Goal: Information Seeking & Learning: Learn about a topic

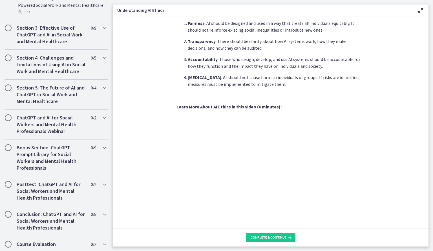
scroll to position [297, 0]
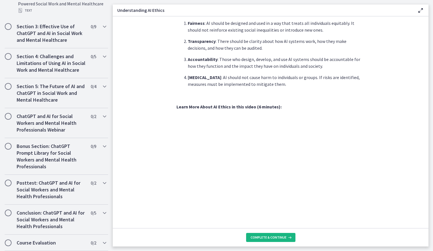
click at [282, 234] on button "Complete & continue" at bounding box center [270, 237] width 49 height 9
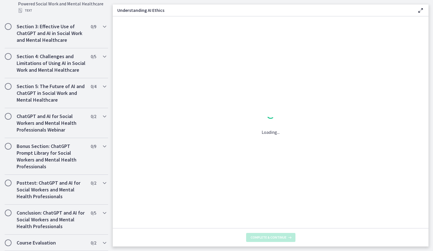
scroll to position [0, 0]
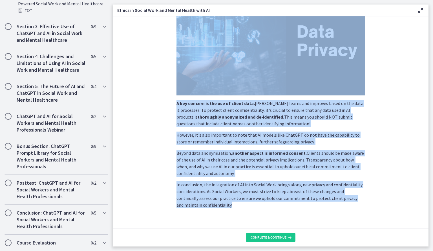
scroll to position [100, 0]
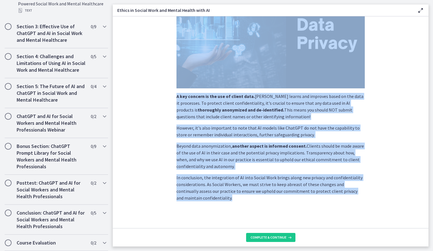
drag, startPoint x: 226, startPoint y: 62, endPoint x: 288, endPoint y: 203, distance: 153.8
click at [288, 203] on section "Social Workers are often privy to personal, sensitive information about our cli…" at bounding box center [271, 121] width 316 height 211
click at [271, 238] on span "Complete & continue" at bounding box center [269, 237] width 36 height 5
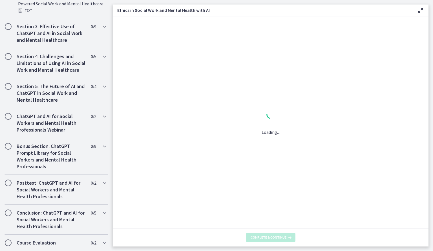
scroll to position [0, 0]
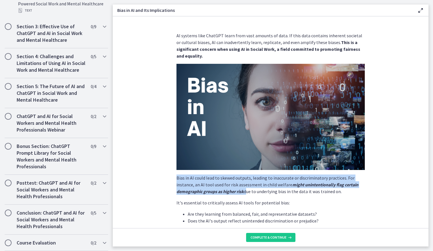
drag, startPoint x: 247, startPoint y: 190, endPoint x: 159, endPoint y: 169, distance: 89.7
click at [159, 169] on section "AI systems like ChatGPT learn from vast amounts of data. If this data contains …" at bounding box center [271, 121] width 316 height 211
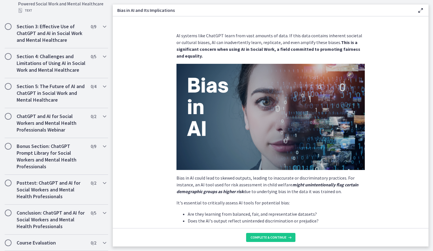
click at [424, 58] on section "AI systems like ChatGPT learn from vast amounts of data. If this data contains …" at bounding box center [271, 121] width 316 height 211
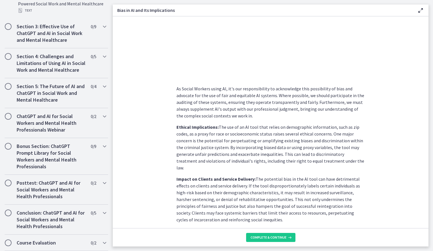
scroll to position [589, 0]
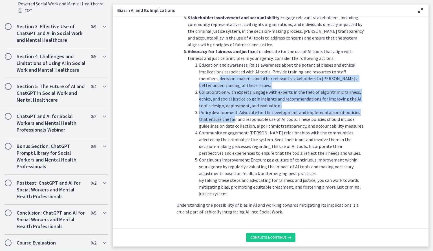
drag, startPoint x: 196, startPoint y: 65, endPoint x: 222, endPoint y: 103, distance: 46.5
click at [222, 103] on ol "Education and awareness: Raise awareness about the potential biases and ethical…" at bounding box center [276, 128] width 177 height 135
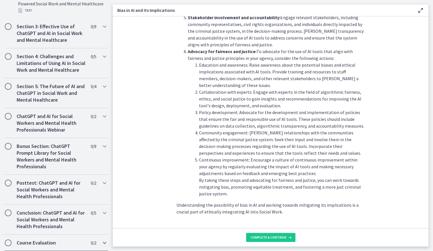
click at [99, 247] on div "Course Evaluation 0 / 2 Completed" at bounding box center [57, 242] width 104 height 16
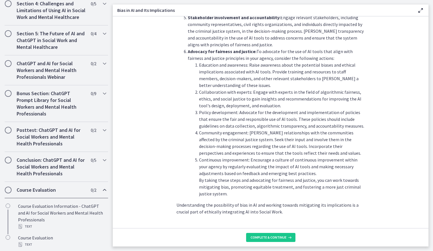
scroll to position [198, 0]
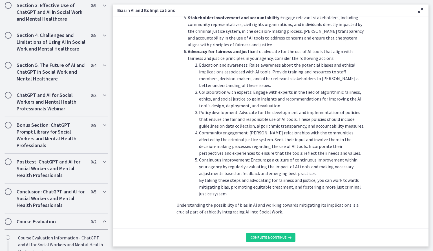
click at [430, 208] on main "Bias in AI and Its Implications Enable fullscreen AI systems like ChatGPT learn…" at bounding box center [273, 125] width 320 height 251
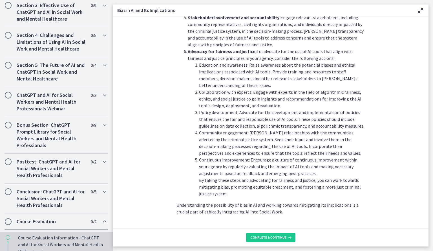
click at [57, 242] on div "Course Evaluation Information - ChatGPT and AI for Social Workers and Mental He…" at bounding box center [62, 247] width 88 height 27
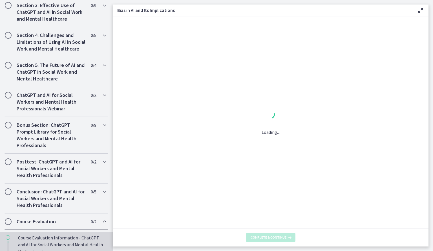
scroll to position [0, 0]
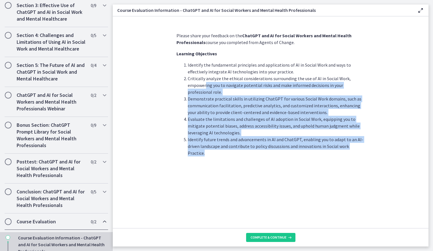
drag, startPoint x: 206, startPoint y: 86, endPoint x: 279, endPoint y: 184, distance: 121.9
click at [279, 184] on div "Please share your feedback on the ChatGPT and AI for Social Workers and Mental …" at bounding box center [270, 128] width 197 height 200
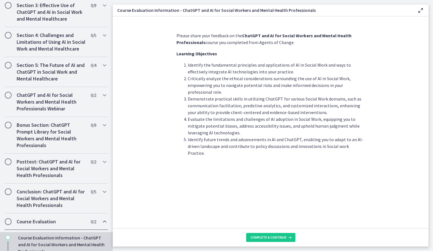
scroll to position [236, 0]
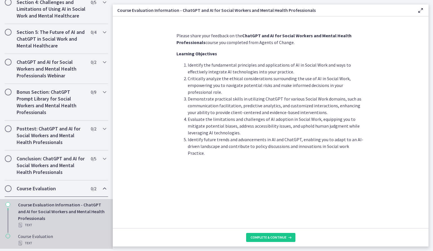
click at [61, 242] on div "Text" at bounding box center [62, 242] width 88 height 7
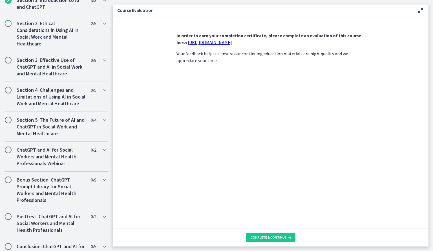
scroll to position [236, 0]
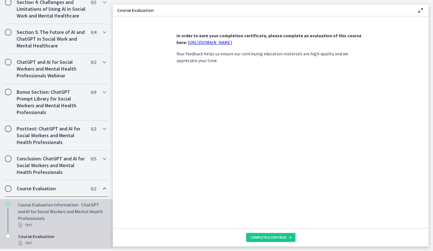
click at [50, 206] on div "Course Evaluation Information - ChatGPT and AI for Social Workers and Mental He…" at bounding box center [62, 214] width 88 height 27
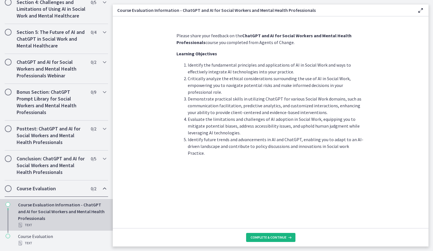
click at [265, 237] on span "Complete & continue" at bounding box center [269, 237] width 36 height 5
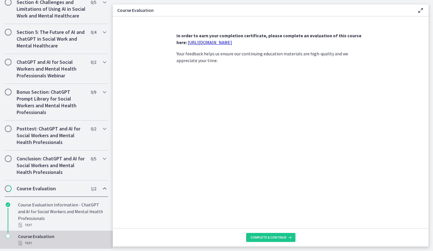
click at [189, 44] on link "https://forms.gle/jm1zbfhChZ2exBv78" at bounding box center [210, 42] width 44 height 6
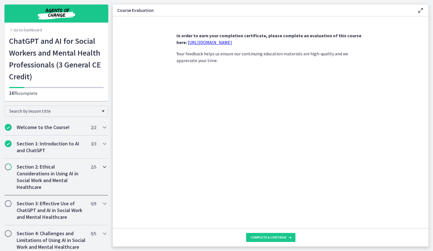
click at [74, 177] on h2 "Section 2: Ethical Considerations in Using AI in Social Work and Mental Healthc…" at bounding box center [51, 176] width 69 height 27
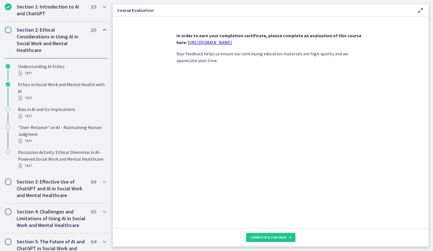
scroll to position [139, 0]
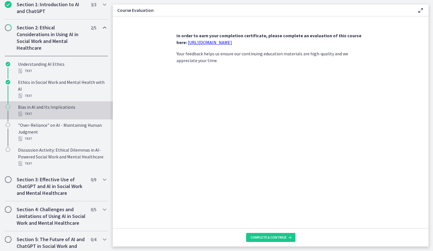
click at [51, 110] on div "Bias in AI and Its Implications Text" at bounding box center [62, 110] width 88 height 14
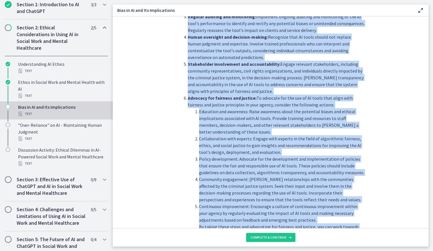
scroll to position [589, 0]
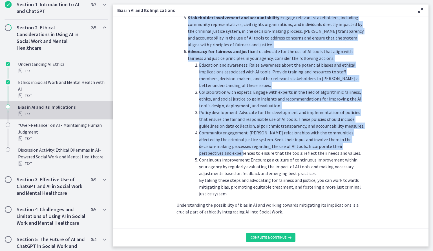
drag, startPoint x: 206, startPoint y: 182, endPoint x: 181, endPoint y: 138, distance: 50.9
click at [257, 235] on button "Complete & continue" at bounding box center [270, 237] width 49 height 9
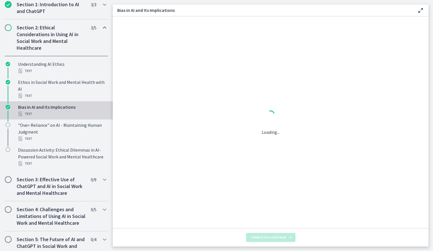
scroll to position [0, 0]
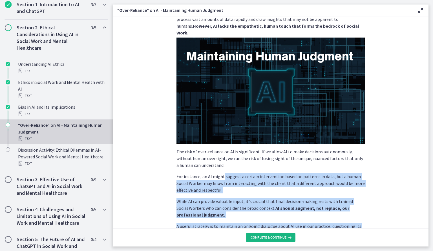
scroll to position [96, 0]
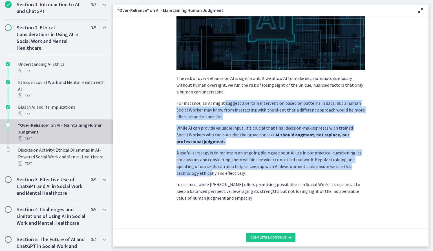
drag, startPoint x: 220, startPoint y: 196, endPoint x: 208, endPoint y: 171, distance: 28.2
click at [208, 171] on div "Artificial Intelligence, while a powerful tool, is not a silver bullet. Its str…" at bounding box center [271, 68] width 188 height 265
click at [208, 171] on p "A useful strategy is to maintain an ongoing dialogue about AI use in our practi…" at bounding box center [271, 162] width 188 height 27
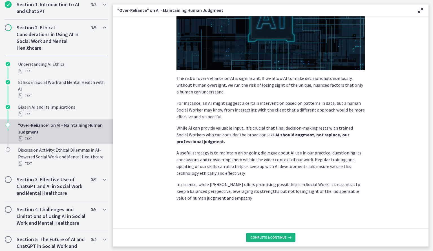
click at [272, 235] on span "Complete & continue" at bounding box center [269, 237] width 36 height 5
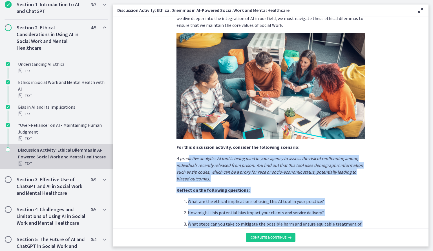
scroll to position [100, 0]
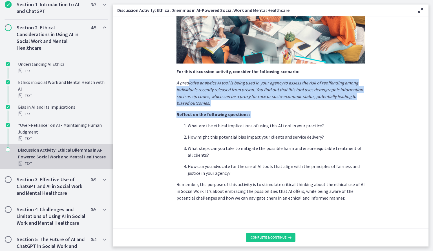
drag, startPoint x: 186, startPoint y: 183, endPoint x: 162, endPoint y: 125, distance: 63.0
click at [162, 125] on section "AI, with its potential to revolutionize Social Work, brings along several ethic…" at bounding box center [271, 121] width 316 height 211
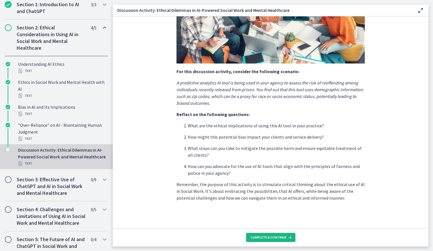
click at [269, 234] on button "Complete & continue" at bounding box center [270, 237] width 49 height 9
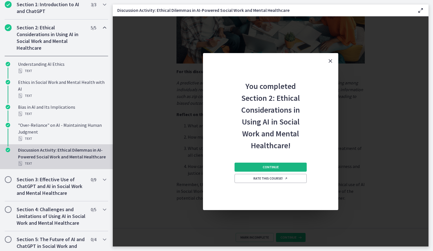
click at [268, 169] on span "Continue" at bounding box center [271, 167] width 16 height 5
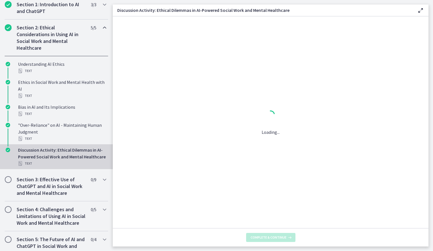
scroll to position [0, 0]
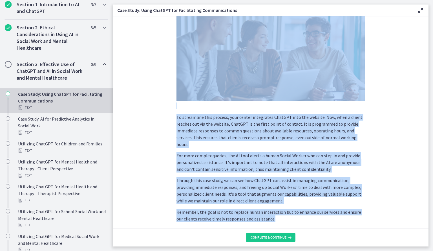
scroll to position [101, 0]
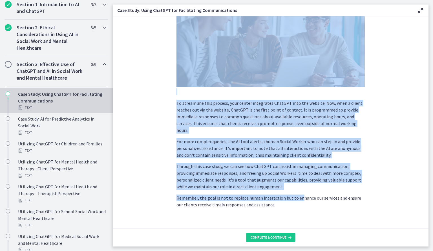
drag, startPoint x: 242, startPoint y: 62, endPoint x: 297, endPoint y: 182, distance: 132.5
click at [297, 182] on div "ChatGPT can be incredibly helpful in facilitating communication, as it can unde…" at bounding box center [271, 69] width 188 height 277
click at [297, 182] on p "Through this case study, we can see how ChatGPT can assist in managing communic…" at bounding box center [271, 176] width 188 height 27
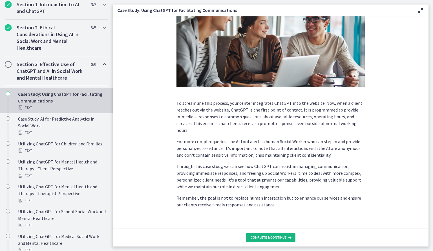
click at [264, 235] on button "Complete & continue" at bounding box center [270, 237] width 49 height 9
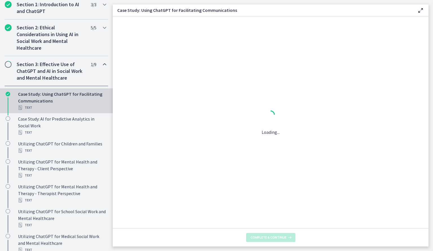
scroll to position [0, 0]
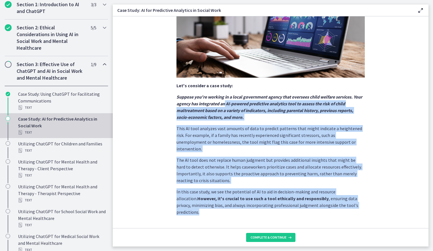
scroll to position [86, 0]
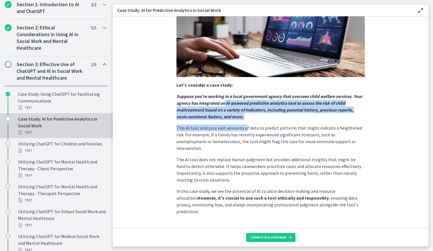
drag, startPoint x: 233, startPoint y: 188, endPoint x: 241, endPoint y: 124, distance: 64.2
click at [241, 124] on div "Predictive analytics involves using data, statistical algorithms, and AI to ide…" at bounding box center [271, 80] width 188 height 268
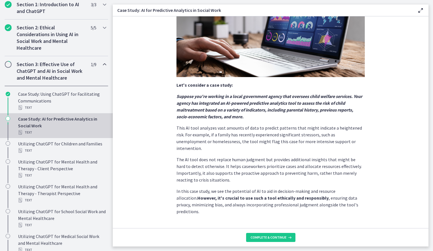
click at [272, 122] on div "Predictive analytics involves using data, statistical algorithms, and AI to ide…" at bounding box center [271, 80] width 188 height 268
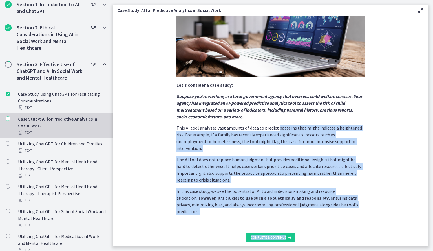
drag, startPoint x: 272, startPoint y: 122, endPoint x: 377, endPoint y: 228, distance: 149.4
click at [377, 228] on div "Predictive analytics involves using data, statistical algorithms, and AI to ide…" at bounding box center [271, 131] width 316 height 230
click at [285, 237] on span "Complete & continue" at bounding box center [269, 237] width 36 height 5
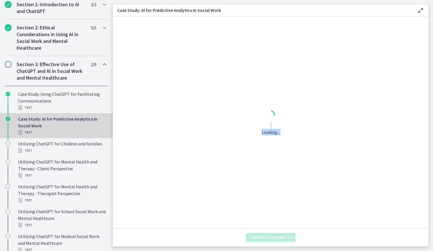
scroll to position [0, 0]
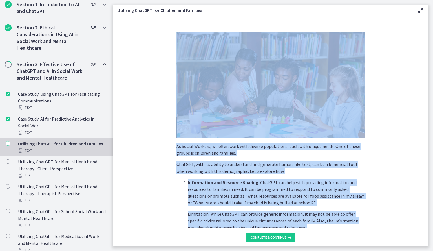
click at [261, 200] on p "Information and Resource Sharing : ChatGPT can help with providing information …" at bounding box center [276, 192] width 177 height 27
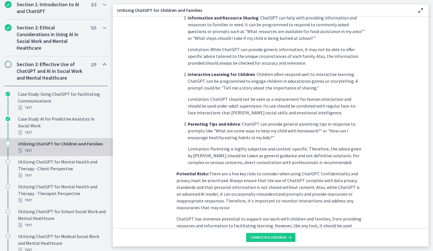
scroll to position [206, 0]
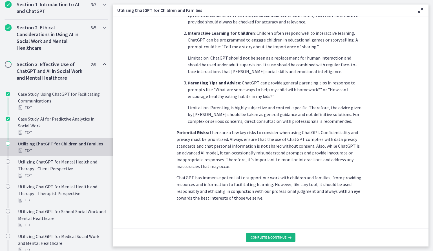
click at [277, 238] on span "Complete & continue" at bounding box center [269, 237] width 36 height 5
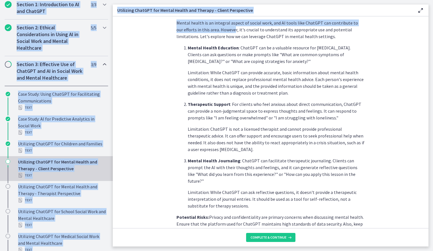
scroll to position [194, 0]
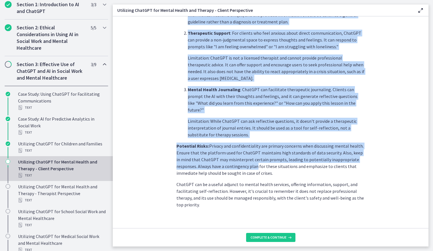
drag, startPoint x: 225, startPoint y: 150, endPoint x: 254, endPoint y: 158, distance: 30.0
click at [254, 158] on div "Mental health is an integral aspect of social work, and AI tools like ChatGPT c…" at bounding box center [271, 23] width 188 height 370
click at [254, 158] on p "Potential Risks: Privacy and confidentiality are primary concerns when discussi…" at bounding box center [271, 159] width 188 height 34
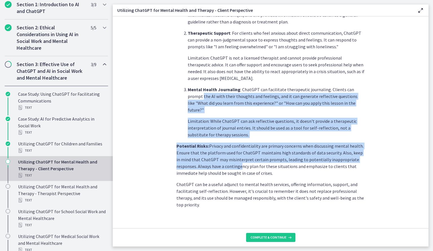
drag, startPoint x: 240, startPoint y: 159, endPoint x: 167, endPoint y: 74, distance: 112.3
click at [167, 74] on section "Mental health is an integral aspect of social work, and AI tools like ChatGPT c…" at bounding box center [271, 121] width 316 height 211
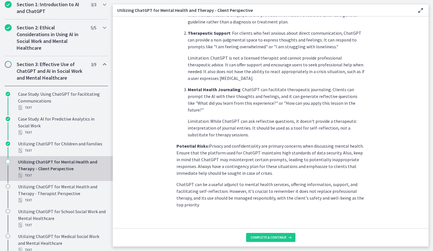
click at [153, 60] on section "Mental health is an integral aspect of social work, and AI tools like ChatGPT c…" at bounding box center [271, 121] width 316 height 211
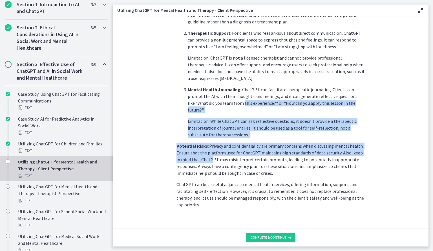
drag, startPoint x: 214, startPoint y: 102, endPoint x: 179, endPoint y: 123, distance: 40.7
click at [204, 151] on div "Mental health is an integral aspect of social work, and AI tools like ChatGPT c…" at bounding box center [271, 23] width 188 height 370
click at [171, 116] on section "Mental health is an integral aspect of social work, and AI tools like ChatGPT c…" at bounding box center [271, 121] width 316 height 211
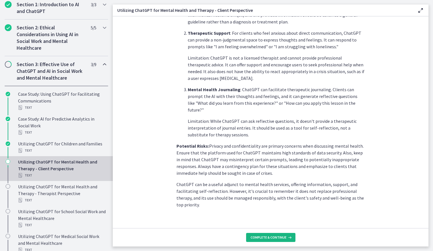
click at [272, 239] on button "Complete & continue" at bounding box center [270, 237] width 49 height 9
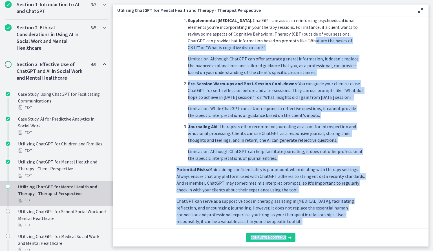
scroll to position [181, 0]
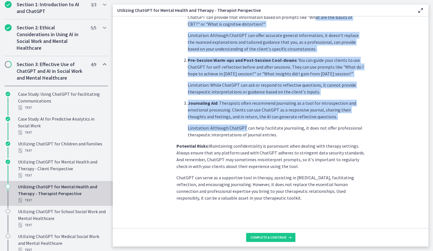
drag, startPoint x: 292, startPoint y: 196, endPoint x: 241, endPoint y: 121, distance: 90.6
click at [241, 121] on ol "Supplemental Psychoeducation : ChatGPT can assist in reinforcing psychoeducatio…" at bounding box center [271, 66] width 188 height 144
click at [241, 121] on li "Journaling Aid : Therapists often recommend journaling as a tool for introspect…" at bounding box center [276, 119] width 177 height 38
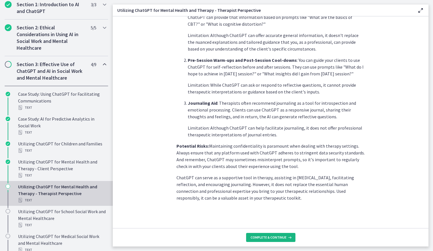
click at [269, 236] on span "Complete & continue" at bounding box center [269, 237] width 36 height 5
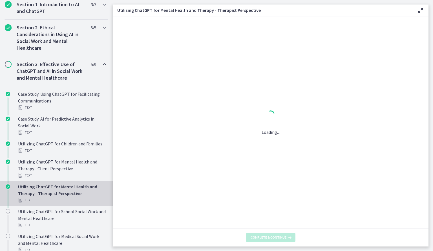
scroll to position [0, 0]
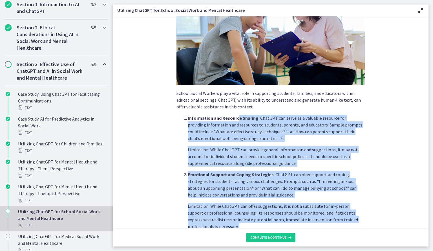
scroll to position [76, 0]
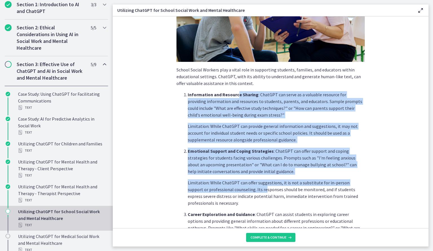
drag, startPoint x: 235, startPoint y: 172, endPoint x: 233, endPoint y: 175, distance: 2.9
click at [233, 175] on ol "Information and Resource Sharing : ChatGPT can serve as a valuable resource for…" at bounding box center [271, 180] width 188 height 178
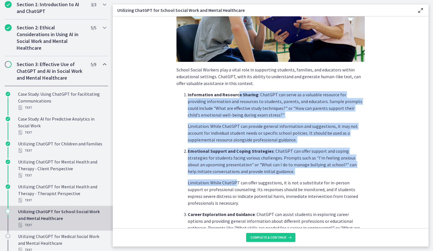
click at [217, 159] on p "Emotional Support and Coping Strategies : ChatGPT can offer support and coping …" at bounding box center [276, 160] width 177 height 27
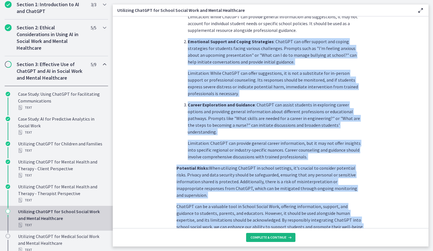
scroll to position [208, 0]
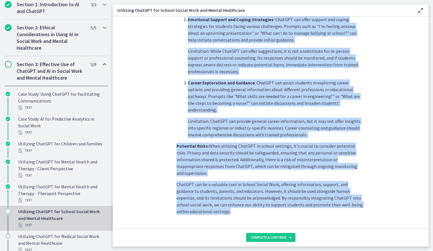
drag, startPoint x: 218, startPoint y: 147, endPoint x: 226, endPoint y: 199, distance: 52.2
click at [226, 199] on div "School Social Workers play a vital role in supporting students, families, and e…" at bounding box center [271, 19] width 188 height 390
click at [226, 199] on p "ChatGPT can be a valuable tool in School Social Work, offering information, sup…" at bounding box center [271, 198] width 188 height 34
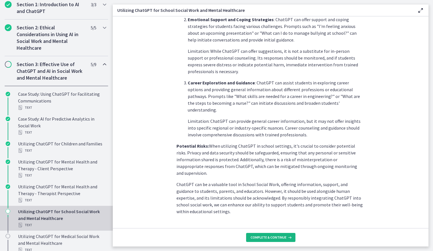
click at [265, 238] on span "Complete & continue" at bounding box center [269, 237] width 36 height 5
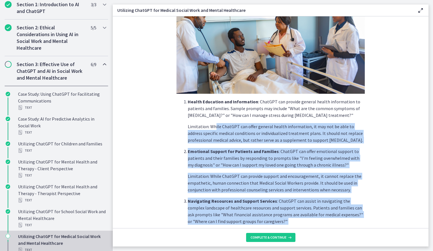
scroll to position [188, 0]
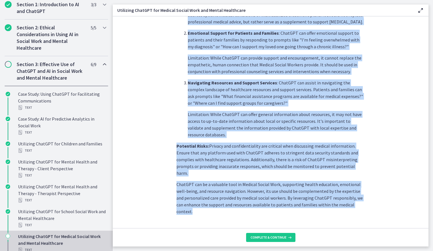
drag, startPoint x: 213, startPoint y: 194, endPoint x: 225, endPoint y: 201, distance: 13.9
click at [225, 201] on section "Medical Social Work encompasses a wide range of services, and ChatGPT can serve…" at bounding box center [271, 121] width 316 height 211
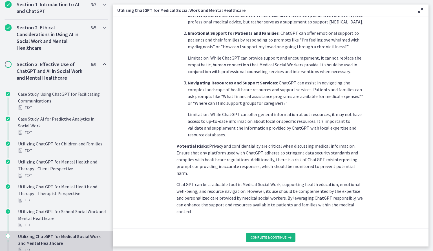
click at [278, 238] on span "Complete & continue" at bounding box center [269, 237] width 36 height 5
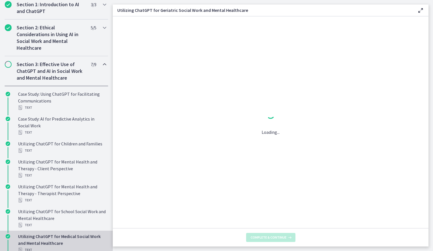
scroll to position [0, 0]
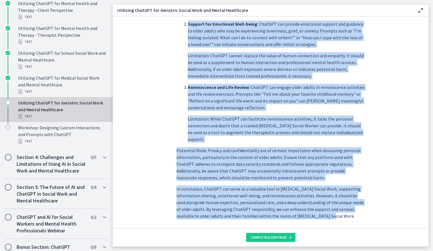
scroll to position [215, 0]
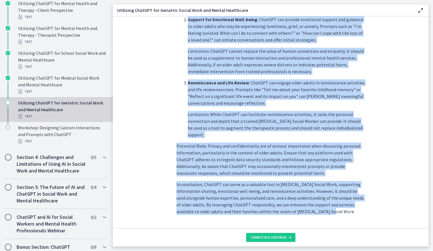
drag, startPoint x: 209, startPoint y: 175, endPoint x: 238, endPoint y: 202, distance: 39.7
click at [238, 202] on section "Geriatric Social Work focuses on supporting the unique needs of older adults an…" at bounding box center [271, 121] width 316 height 211
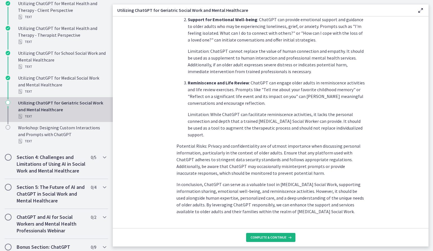
click at [266, 237] on span "Complete & continue" at bounding box center [269, 237] width 36 height 5
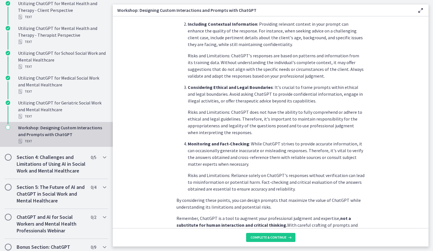
scroll to position [262, 0]
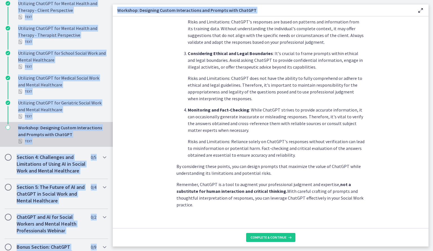
drag, startPoint x: 244, startPoint y: 192, endPoint x: 157, endPoint y: 234, distance: 97.4
click at [157, 234] on div "Welcome to an exciting and interactive workshop where we dive into the art of d…" at bounding box center [271, 131] width 316 height 230
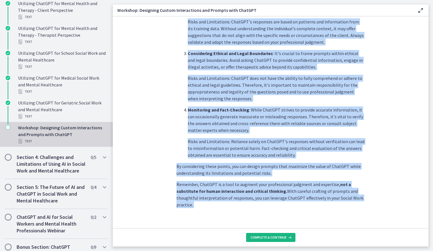
click at [257, 237] on span "Complete & continue" at bounding box center [269, 237] width 36 height 5
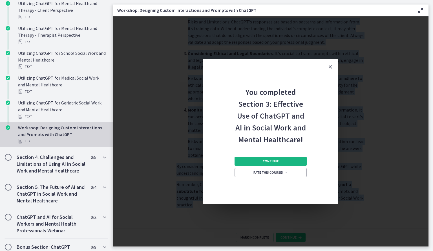
click at [274, 162] on span "Continue" at bounding box center [271, 161] width 16 height 5
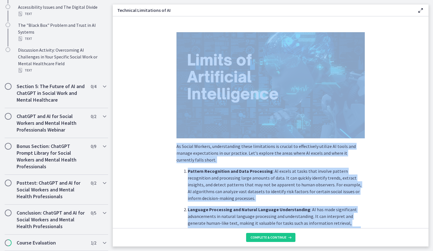
scroll to position [303, 0]
click at [172, 171] on div "As Social Workers, understanding these limitations is crucial to effectively ut…" at bounding box center [270, 128] width 197 height 200
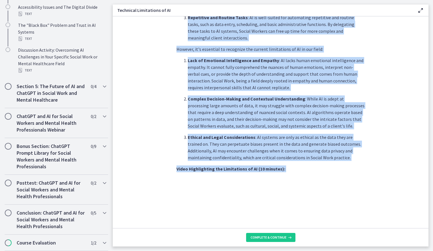
scroll to position [359, 0]
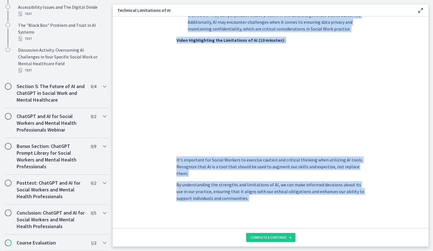
drag, startPoint x: 186, startPoint y: 168, endPoint x: 228, endPoint y: 227, distance: 72.9
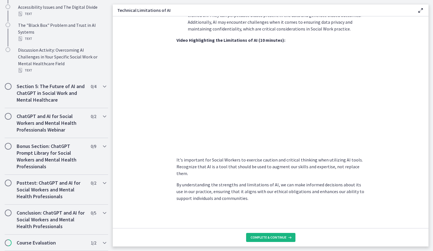
click at [266, 236] on span "Complete & continue" at bounding box center [269, 237] width 36 height 5
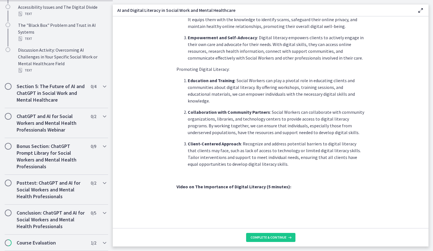
scroll to position [435, 0]
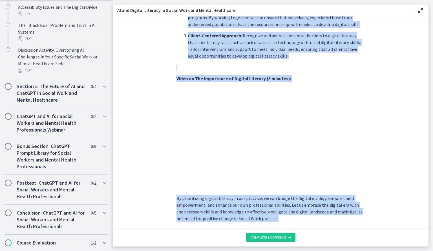
drag, startPoint x: 217, startPoint y: 180, endPoint x: 230, endPoint y: 215, distance: 37.5
click at [265, 235] on span "Complete & continue" at bounding box center [269, 237] width 36 height 5
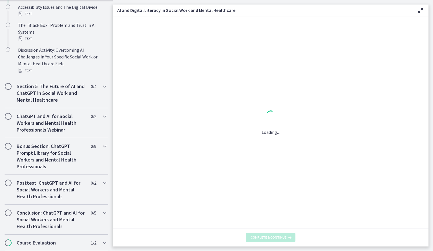
scroll to position [0, 0]
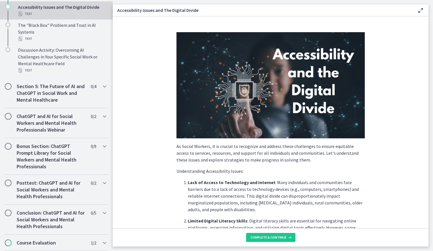
click at [212, 153] on p "As Social Workers, it is crucial to recognize and address these challenges to e…" at bounding box center [271, 153] width 188 height 20
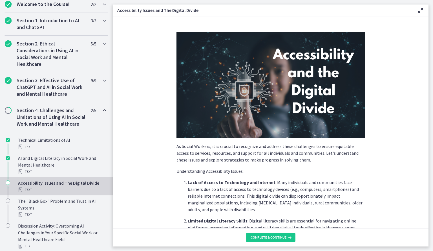
scroll to position [188, 0]
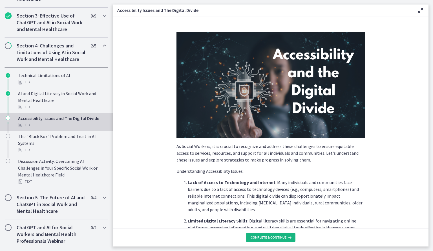
click at [269, 237] on span "Complete & continue" at bounding box center [269, 237] width 36 height 5
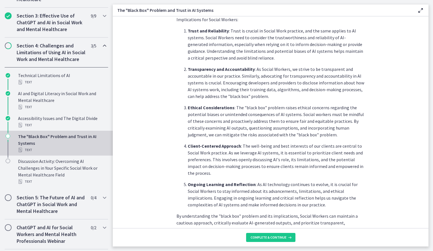
scroll to position [235, 0]
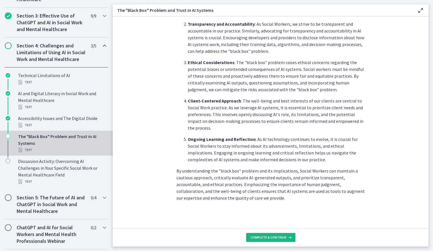
click at [268, 234] on button "Complete & continue" at bounding box center [270, 237] width 49 height 9
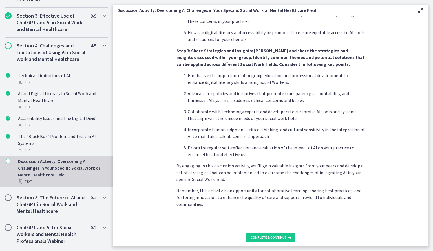
scroll to position [303, 0]
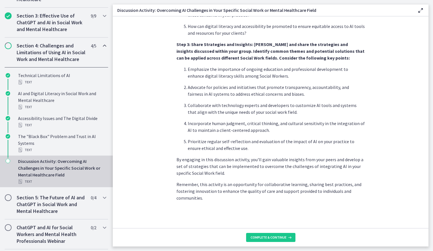
drag, startPoint x: 268, startPoint y: 168, endPoint x: 283, endPoint y: 204, distance: 39.5
click at [283, 204] on section "By actively participating in this activity, you'll gain insights from fellow So…" at bounding box center [271, 121] width 316 height 211
click at [270, 235] on span "Complete & continue" at bounding box center [269, 237] width 36 height 5
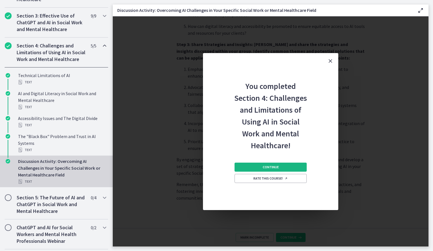
click at [267, 168] on span "Continue" at bounding box center [271, 167] width 16 height 5
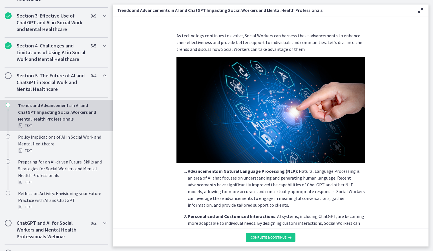
drag, startPoint x: 430, startPoint y: 47, endPoint x: 433, endPoint y: 30, distance: 17.7
click at [433, 30] on main "Trends and Advancements in AI and ChatGPT Impacting Social Workers and Mental H…" at bounding box center [273, 125] width 320 height 251
drag, startPoint x: 433, startPoint y: 30, endPoint x: 433, endPoint y: 4, distance: 25.4
click at [433, 4] on main "Trends and Advancements in AI and ChatGPT Impacting Social Workers and Mental H…" at bounding box center [273, 125] width 320 height 251
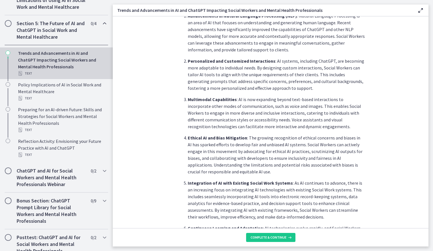
scroll to position [157, 0]
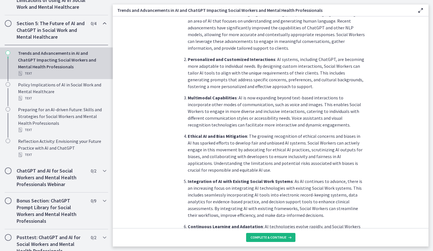
click at [262, 239] on span "Complete & continue" at bounding box center [269, 237] width 36 height 5
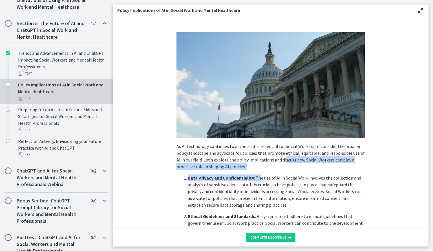
drag, startPoint x: 257, startPoint y: 177, endPoint x: 276, endPoint y: 162, distance: 24.3
click at [276, 162] on p "As AI technology continues to advance, it is essential for Social Workers to co…" at bounding box center [271, 156] width 188 height 27
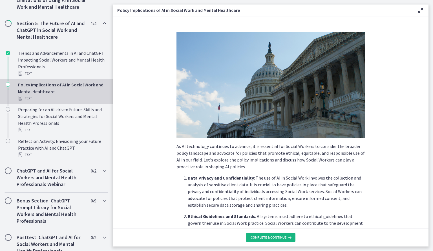
click at [267, 238] on span "Complete & continue" at bounding box center [269, 237] width 36 height 5
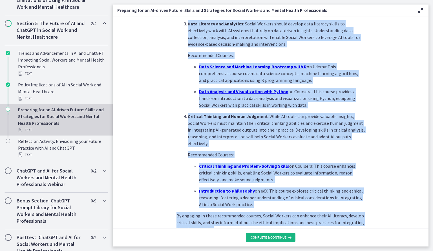
scroll to position [357, 0]
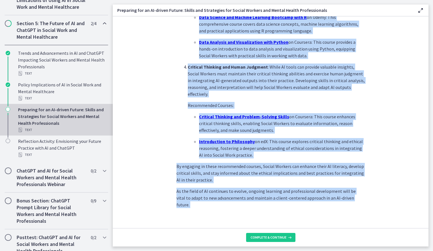
drag, startPoint x: 268, startPoint y: 175, endPoint x: 278, endPoint y: 231, distance: 57.4
click at [278, 231] on div "As AI technology continues to evolve, it is crucial for Social Workers to acqui…" at bounding box center [271, 131] width 316 height 230
click at [277, 239] on button "Complete & continue" at bounding box center [270, 237] width 49 height 9
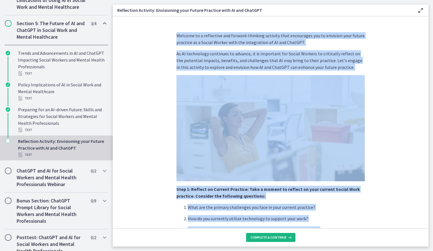
click at [277, 239] on button "Complete & continue" at bounding box center [270, 237] width 49 height 9
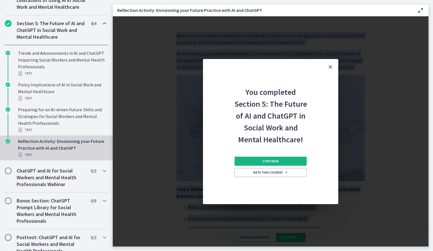
click at [275, 161] on span "Continue" at bounding box center [271, 161] width 16 height 5
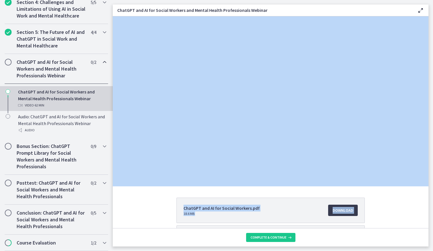
click at [409, 211] on div "ChatGPT and AI for Social Workers.pdf 18.6 MB Download Opens in a new window Bi…" at bounding box center [271, 237] width 316 height 80
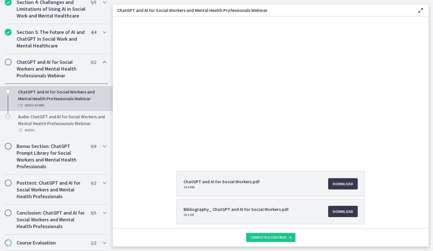
scroll to position [25, 0]
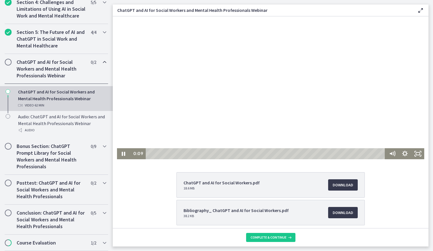
click at [164, 154] on div "Playbar" at bounding box center [266, 153] width 235 height 11
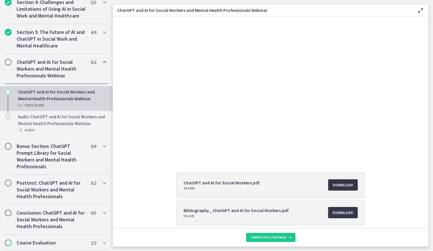
click at [334, 184] on span "Download Opens in a new window" at bounding box center [343, 184] width 21 height 7
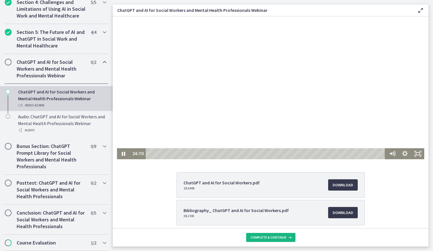
drag, startPoint x: 397, startPoint y: 226, endPoint x: 314, endPoint y: 107, distance: 146.0
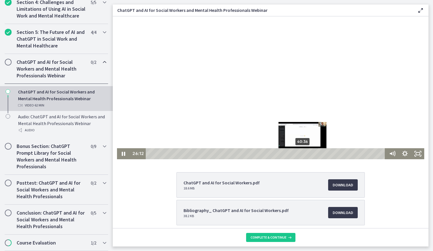
click at [301, 154] on div "40:36" at bounding box center [266, 153] width 235 height 11
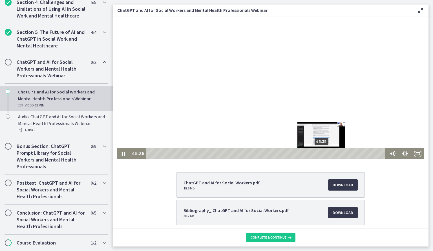
click at [320, 153] on div "45:35" at bounding box center [266, 153] width 235 height 11
click at [324, 155] on div "46:33" at bounding box center [266, 153] width 235 height 11
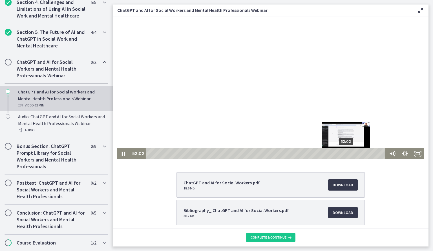
click at [345, 154] on div "52:02" at bounding box center [266, 153] width 235 height 11
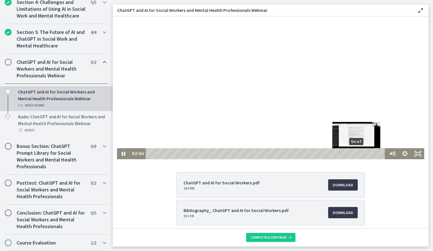
click at [355, 154] on div "54:47" at bounding box center [266, 153] width 235 height 11
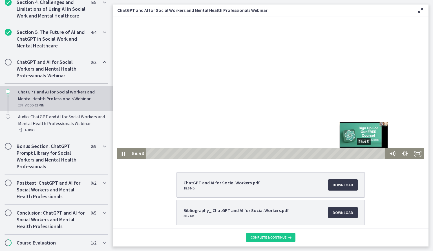
click at [362, 155] on div "56:43" at bounding box center [266, 153] width 235 height 11
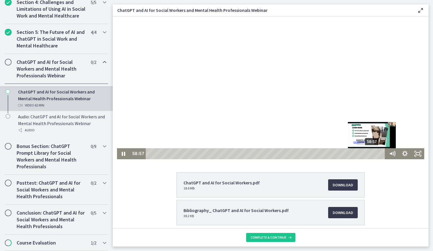
click at [371, 153] on div "58:57" at bounding box center [266, 153] width 235 height 11
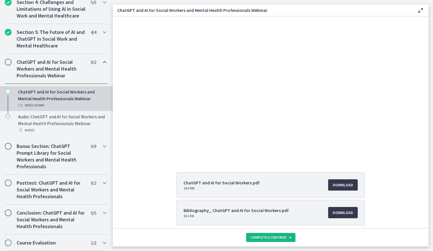
click at [280, 238] on span "Complete & continue" at bounding box center [269, 237] width 36 height 5
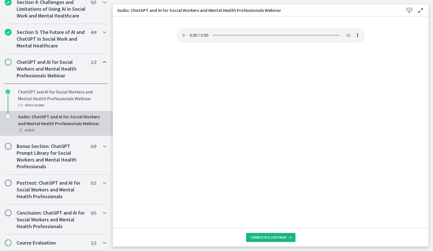
click at [261, 235] on span "Complete & continue" at bounding box center [269, 237] width 36 height 5
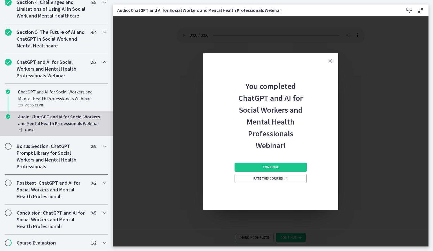
click at [56, 159] on h2 "Bonus Section: ChatGPT Prompt Library for Social Workers and Mental Health Prof…" at bounding box center [51, 156] width 69 height 27
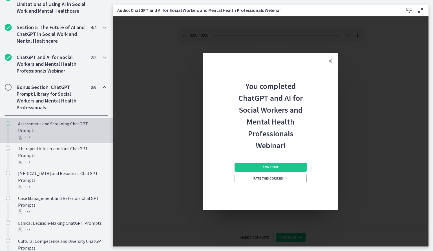
click at [61, 136] on div "Assessment and Screening ChatGPT Prompts Text" at bounding box center [62, 130] width 88 height 20
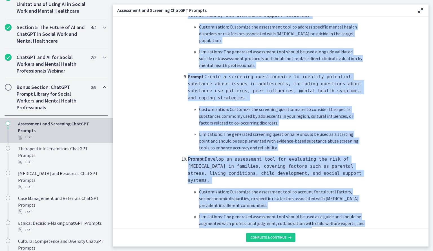
scroll to position [799, 0]
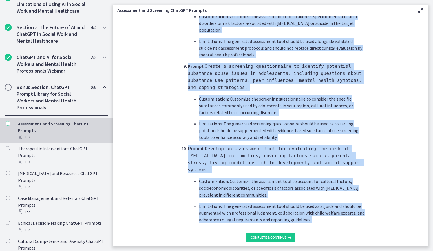
drag, startPoint x: 218, startPoint y: 179, endPoint x: 374, endPoint y: 211, distance: 159.7
click at [374, 211] on section "What is this collection of prompts? Prompts that can help social workers gather…" at bounding box center [271, 121] width 316 height 211
click at [280, 237] on span "Complete & continue" at bounding box center [269, 237] width 36 height 5
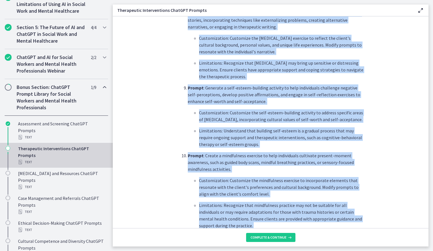
scroll to position [758, 0]
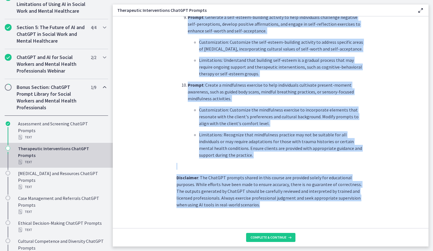
drag, startPoint x: 259, startPoint y: 211, endPoint x: 261, endPoint y: 195, distance: 15.7
click at [261, 195] on p "Disclaimer : The ChatGPT prompts shared in this course are provided solely for …" at bounding box center [271, 191] width 188 height 34
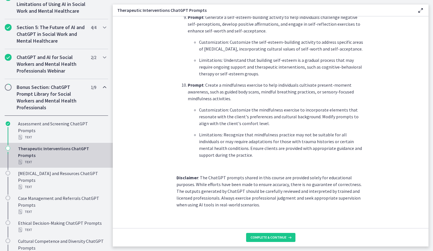
click at [275, 242] on footer "Complete & continue" at bounding box center [271, 237] width 316 height 18
click at [270, 239] on span "Complete & continue" at bounding box center [269, 237] width 36 height 5
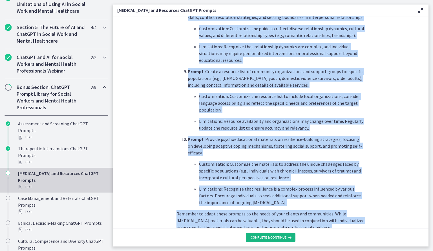
scroll to position [736, 0]
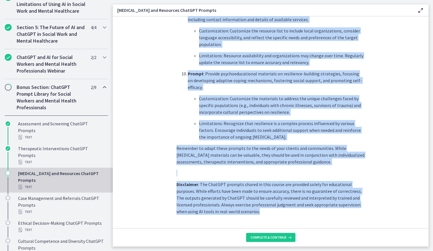
drag, startPoint x: 246, startPoint y: 199, endPoint x: 274, endPoint y: 209, distance: 29.5
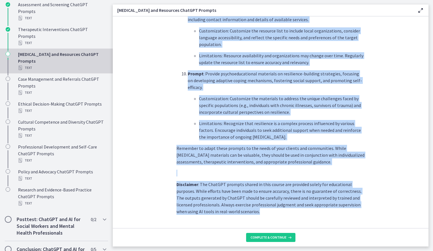
scroll to position [389, 0]
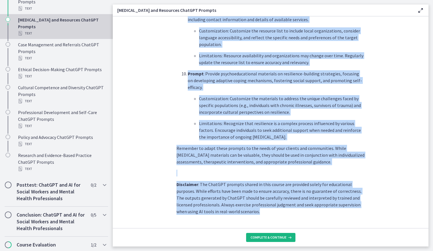
click at [288, 239] on icon at bounding box center [290, 237] width 6 height 5
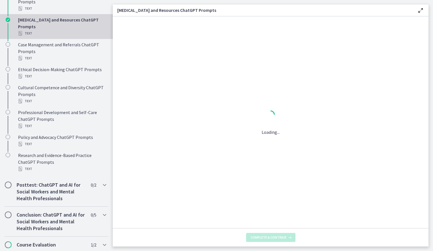
scroll to position [0, 0]
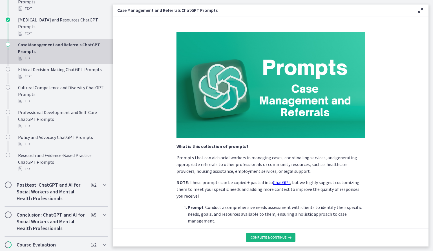
click at [279, 236] on span "Complete & continue" at bounding box center [269, 237] width 36 height 5
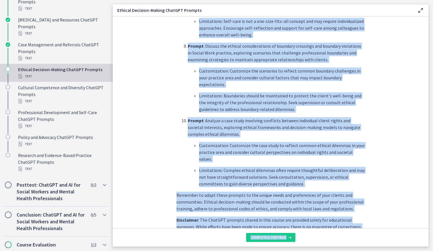
scroll to position [738, 0]
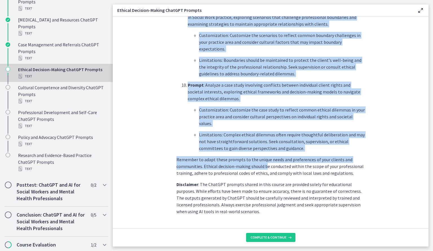
drag, startPoint x: 211, startPoint y: 183, endPoint x: 263, endPoint y: 149, distance: 61.9
click at [263, 156] on p "Remember to adapt these prompts to the unique needs and preferences of your cli…" at bounding box center [271, 166] width 188 height 20
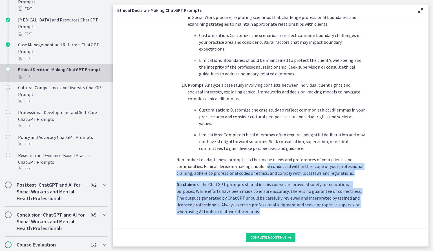
drag, startPoint x: 263, startPoint y: 149, endPoint x: 360, endPoint y: 194, distance: 107.8
click at [360, 194] on p "Disclaimer : The ChatGPT prompts shared in this course are provided solely for …" at bounding box center [271, 198] width 188 height 34
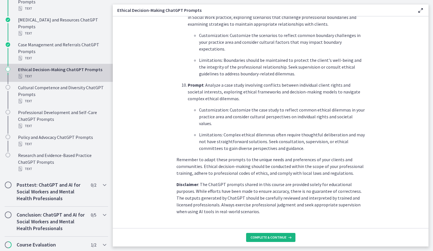
click at [278, 237] on span "Complete & continue" at bounding box center [269, 237] width 36 height 5
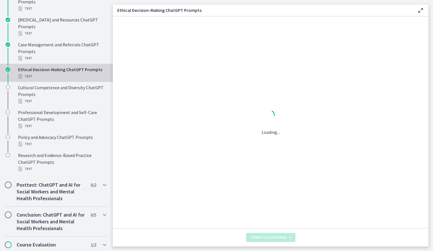
scroll to position [0, 0]
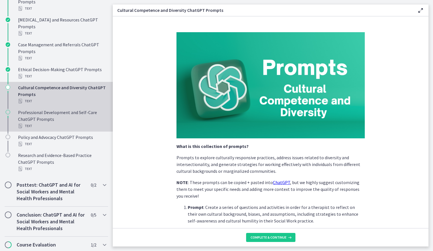
click at [44, 122] on div "Text" at bounding box center [62, 125] width 88 height 7
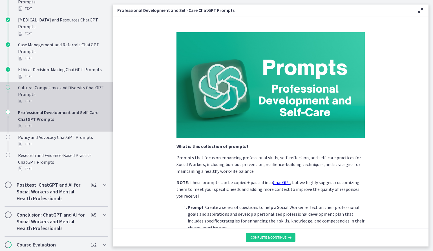
click at [53, 95] on div "Cultural Competence and Diversity ChatGPT Prompts Text" at bounding box center [62, 94] width 88 height 20
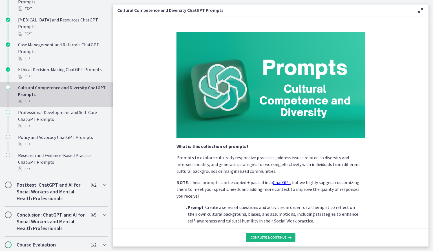
click at [268, 237] on span "Complete & continue" at bounding box center [269, 237] width 36 height 5
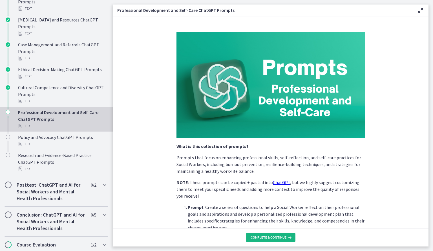
click at [272, 238] on span "Complete & continue" at bounding box center [269, 237] width 36 height 5
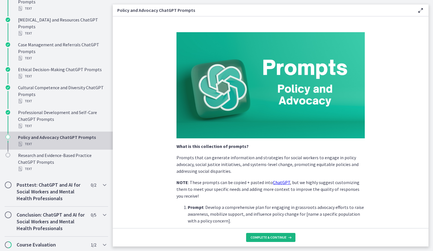
click at [266, 237] on span "Complete & continue" at bounding box center [269, 237] width 36 height 5
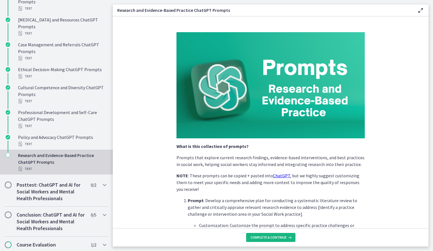
click at [266, 237] on span "Complete & continue" at bounding box center [269, 237] width 36 height 5
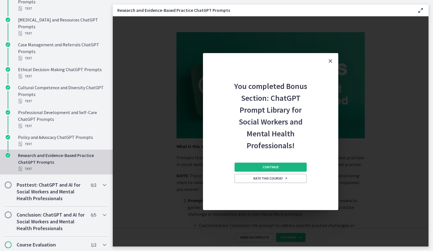
click at [257, 168] on button "Continue" at bounding box center [271, 166] width 72 height 9
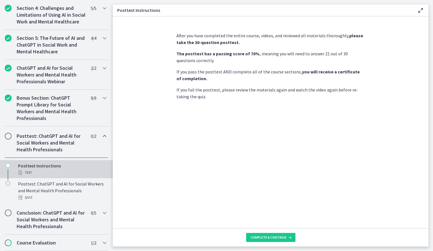
scroll to position [229, 0]
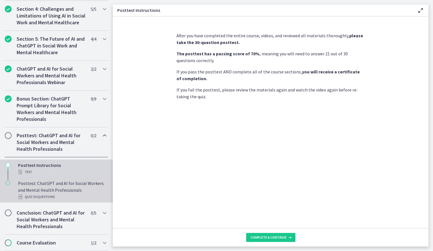
click at [68, 186] on div "Posttest: ChatGPT and AI for Social Workers and Mental Health Professionals Qui…" at bounding box center [62, 190] width 88 height 20
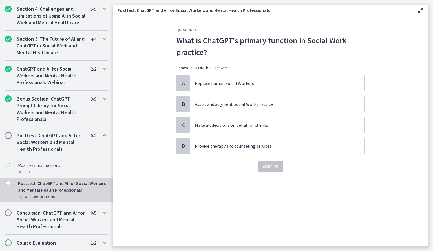
click at [63, 152] on h2 "Posttest: ChatGPT and AI for Social Workers and Mental Health Professionals" at bounding box center [51, 142] width 69 height 20
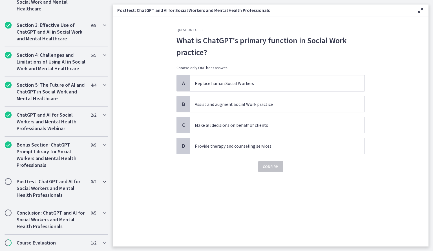
scroll to position [182, 0]
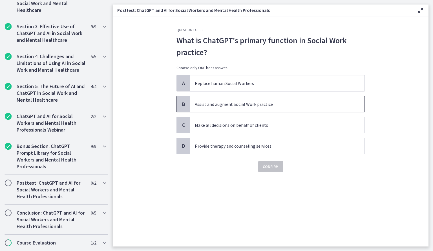
click at [243, 109] on span "Assist and augment Social Work practice" at bounding box center [277, 104] width 174 height 16
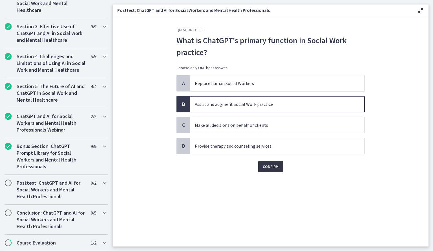
click at [267, 164] on span "Confirm" at bounding box center [271, 166] width 16 height 7
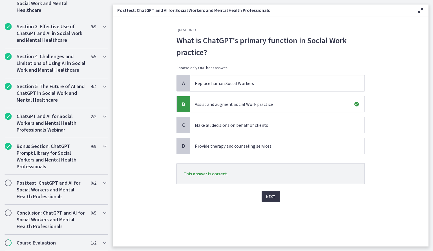
click at [276, 193] on button "Next" at bounding box center [271, 196] width 18 height 11
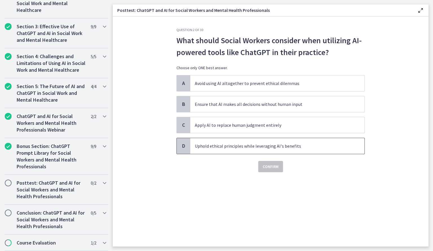
click at [265, 146] on p "Uphold ethical principles while leveraging AI's benefits" at bounding box center [272, 145] width 154 height 7
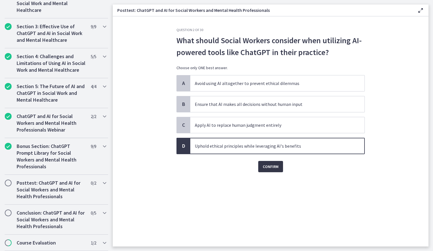
click at [268, 167] on span "Confirm" at bounding box center [271, 166] width 16 height 7
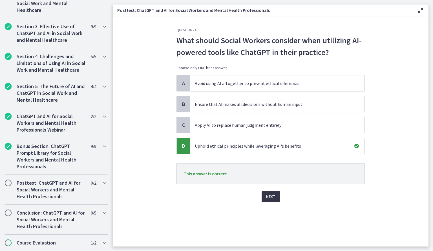
click at [270, 191] on button "Next" at bounding box center [271, 196] width 18 height 11
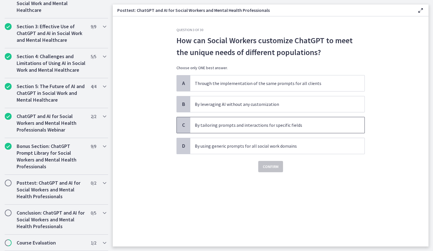
click at [235, 123] on p "By tailoring prompts and interactions for specific fields" at bounding box center [272, 125] width 154 height 7
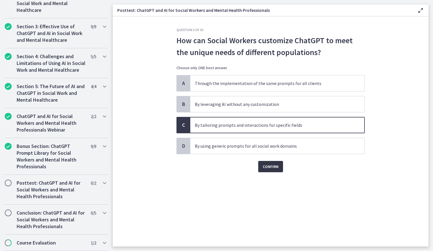
click at [263, 163] on span "Confirm" at bounding box center [271, 166] width 16 height 7
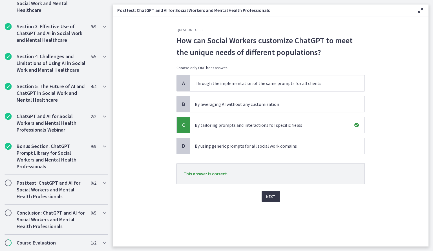
click at [272, 193] on span "Next" at bounding box center [270, 196] width 9 height 7
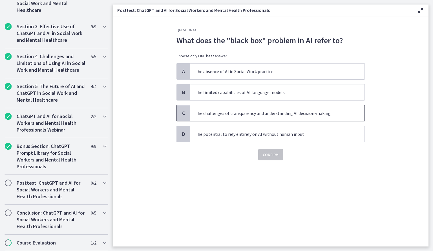
click at [230, 117] on span "The challenges of transparency and understanding AI decision-making" at bounding box center [277, 113] width 174 height 16
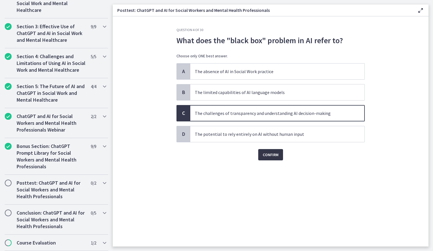
click at [263, 154] on span "Confirm" at bounding box center [271, 154] width 16 height 7
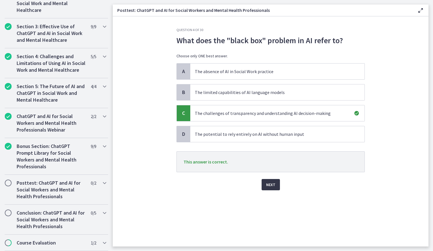
click at [273, 179] on button "Next" at bounding box center [271, 184] width 18 height 11
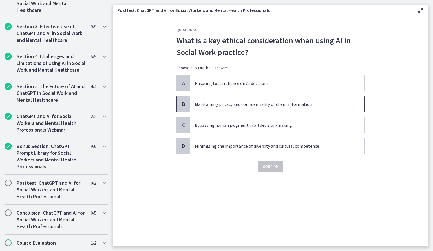
click at [228, 106] on p "Maintaining privacy and confidentiality of client information" at bounding box center [272, 104] width 154 height 7
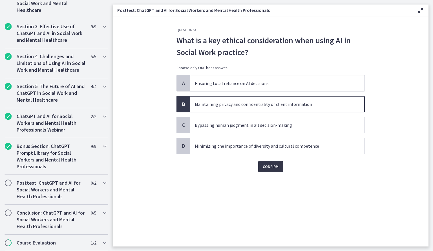
click at [271, 163] on span "Confirm" at bounding box center [271, 166] width 16 height 7
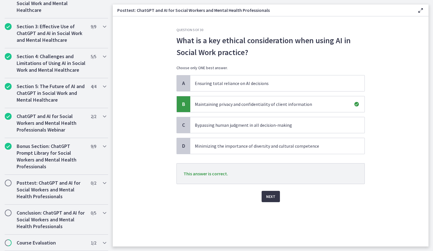
click at [277, 193] on button "Next" at bounding box center [271, 196] width 18 height 11
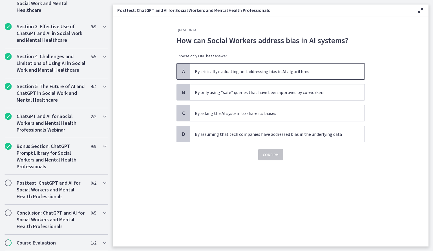
click at [230, 76] on span "By critically evaluating and addressing bias in AI algorithms" at bounding box center [277, 71] width 174 height 16
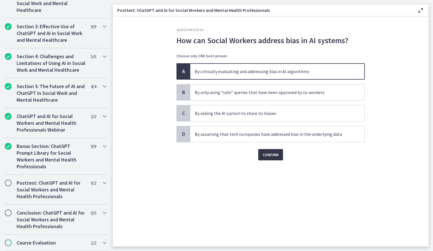
click at [269, 152] on span "Confirm" at bounding box center [271, 154] width 16 height 7
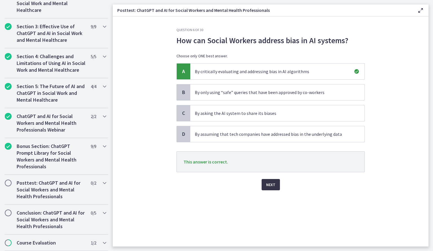
click at [277, 182] on button "Next" at bounding box center [271, 184] width 18 height 11
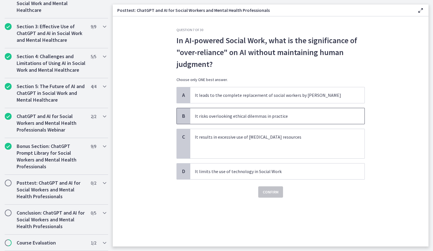
click at [254, 116] on p "It risks overlooking ethical dilemmas in practice" at bounding box center [272, 116] width 154 height 7
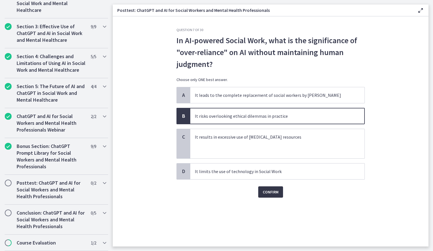
click at [277, 192] on span "Confirm" at bounding box center [271, 191] width 16 height 7
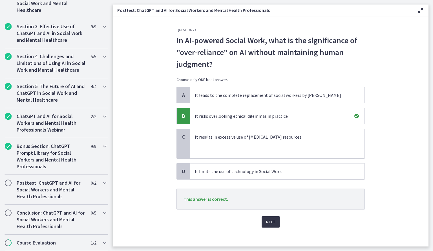
click at [271, 216] on button "Next" at bounding box center [271, 221] width 18 height 11
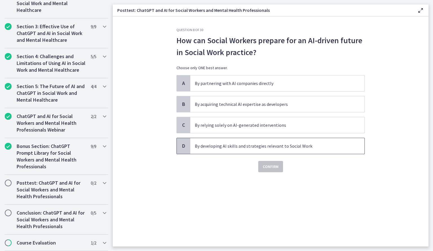
click at [253, 153] on span "By developing AI skills and strategies relevant to Social Work" at bounding box center [277, 146] width 174 height 16
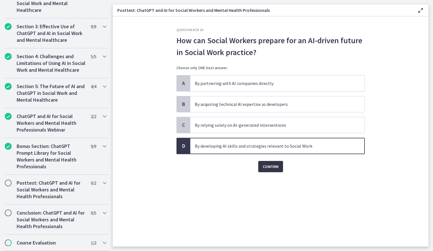
click at [261, 162] on button "Confirm" at bounding box center [270, 166] width 25 height 11
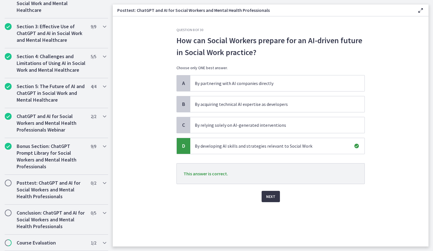
click at [275, 196] on span "Next" at bounding box center [270, 196] width 9 height 7
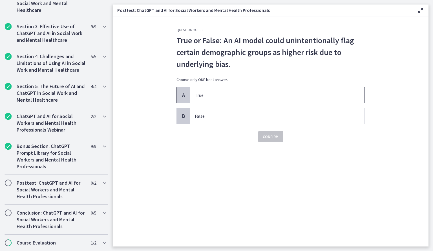
click at [217, 100] on span "True" at bounding box center [277, 95] width 174 height 16
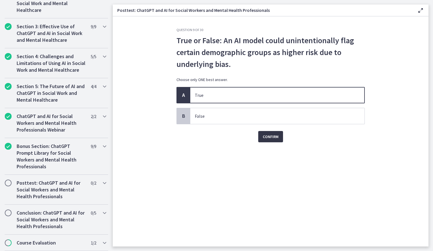
click at [266, 133] on span "Confirm" at bounding box center [271, 136] width 16 height 7
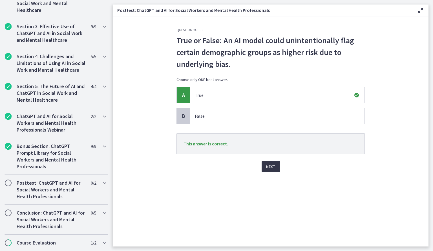
click at [275, 166] on button "Next" at bounding box center [271, 166] width 18 height 11
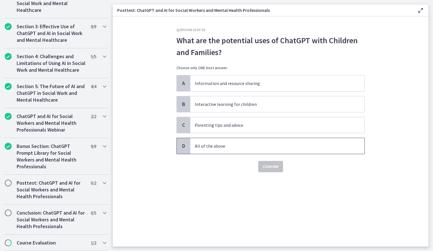
click at [212, 144] on p "All of the above" at bounding box center [272, 145] width 154 height 7
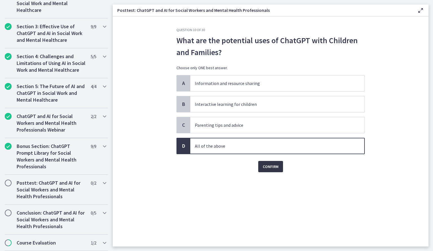
click at [267, 166] on span "Confirm" at bounding box center [271, 166] width 16 height 7
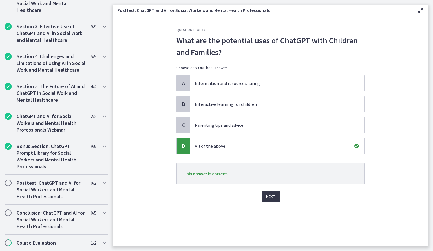
click at [272, 198] on span "Next" at bounding box center [270, 196] width 9 height 7
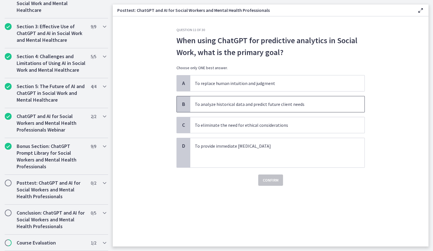
click at [223, 110] on span "To analyze historical data and predict future client needs" at bounding box center [277, 104] width 174 height 16
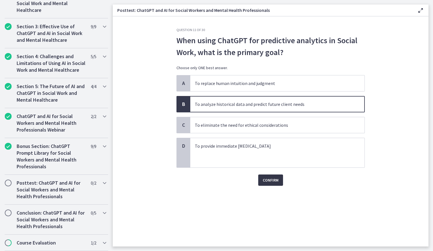
click at [268, 178] on span "Confirm" at bounding box center [271, 180] width 16 height 7
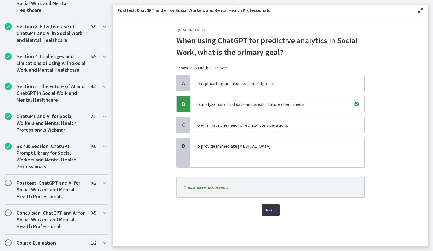
click at [273, 207] on span "Next" at bounding box center [270, 209] width 9 height 7
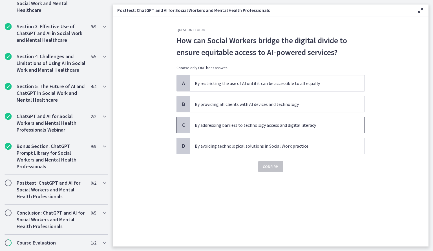
click at [218, 122] on p "By addressing barriers to technology access and digital literacy" at bounding box center [272, 125] width 154 height 7
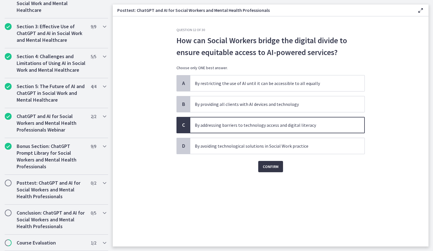
click at [269, 167] on span "Confirm" at bounding box center [271, 166] width 16 height 7
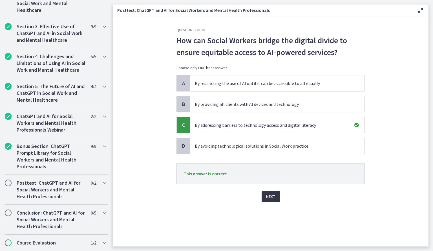
click at [271, 193] on span "Next" at bounding box center [270, 196] width 9 height 7
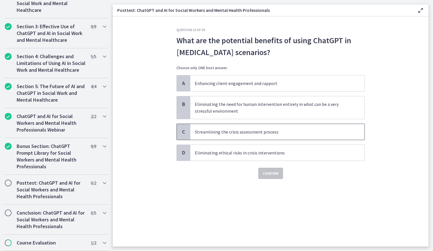
click at [233, 136] on span "Streamlining the crisis assessment process" at bounding box center [277, 132] width 174 height 16
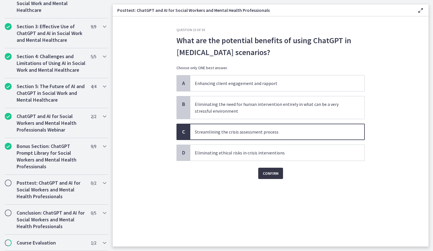
click at [265, 171] on span "Confirm" at bounding box center [271, 173] width 16 height 7
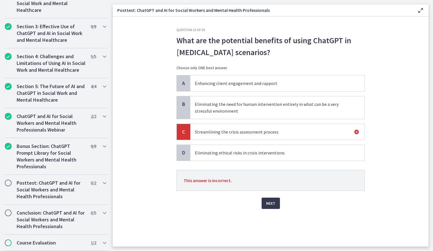
click at [239, 84] on p "Enhancing client engagement and rapport" at bounding box center [272, 83] width 154 height 7
click at [273, 197] on button "Next" at bounding box center [271, 202] width 18 height 11
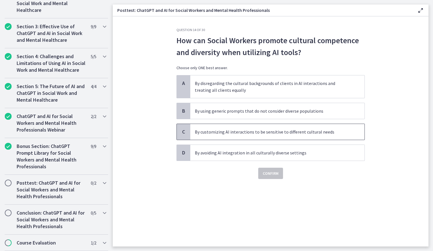
click at [255, 135] on span "By customizing AI interactions to be sensitive to different cultural needs" at bounding box center [277, 132] width 174 height 16
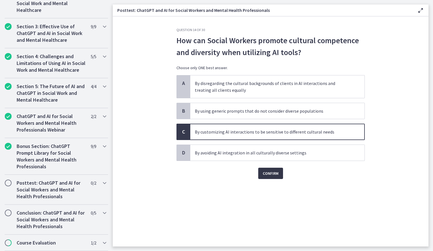
click at [275, 174] on span "Confirm" at bounding box center [271, 173] width 16 height 7
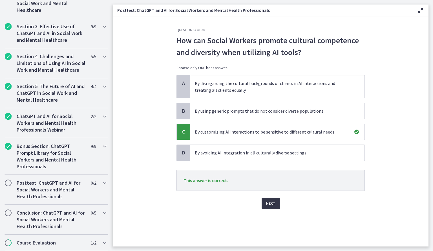
click at [276, 204] on button "Next" at bounding box center [271, 202] width 18 height 11
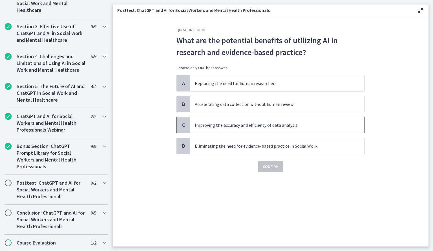
click at [225, 124] on p "Improving the accuracy and efficiency of data analysis" at bounding box center [272, 125] width 154 height 7
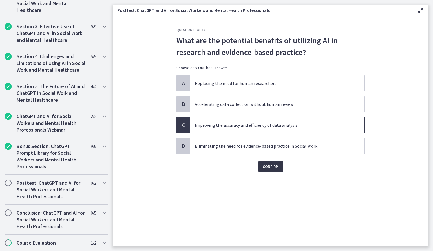
click at [279, 169] on button "Confirm" at bounding box center [270, 166] width 25 height 11
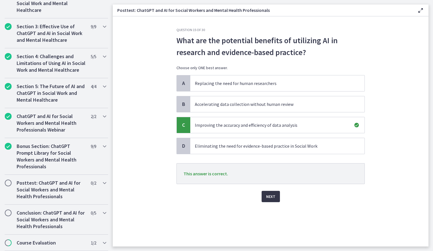
click at [273, 193] on span "Next" at bounding box center [270, 196] width 9 height 7
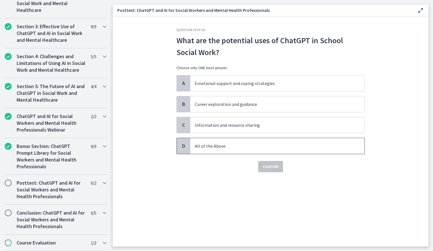
click at [251, 143] on p "All of the Above" at bounding box center [272, 145] width 154 height 7
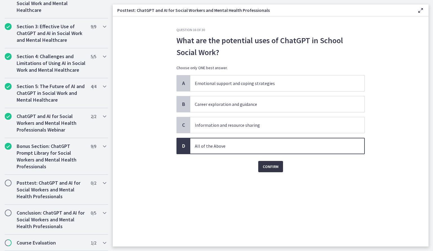
click at [266, 166] on span "Confirm" at bounding box center [271, 166] width 16 height 7
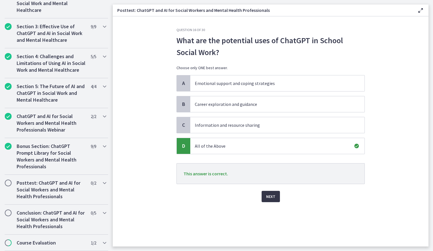
click at [272, 195] on span "Next" at bounding box center [270, 196] width 9 height 7
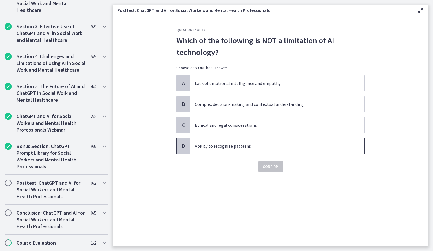
click at [245, 141] on span "Ability to recognize patterns" at bounding box center [277, 146] width 174 height 16
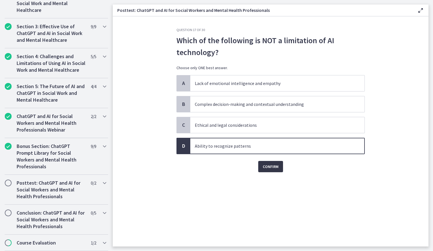
drag, startPoint x: 271, startPoint y: 166, endPoint x: 392, endPoint y: 144, distance: 122.6
click at [392, 144] on section "Question 17 of 30 Which of the following is NOT a limitation of AI technology? …" at bounding box center [271, 131] width 316 height 230
drag, startPoint x: 392, startPoint y: 144, endPoint x: 280, endPoint y: 165, distance: 114.2
click at [280, 165] on button "Confirm" at bounding box center [270, 166] width 25 height 11
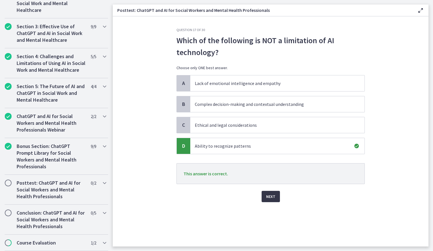
click at [268, 195] on span "Next" at bounding box center [270, 196] width 9 height 7
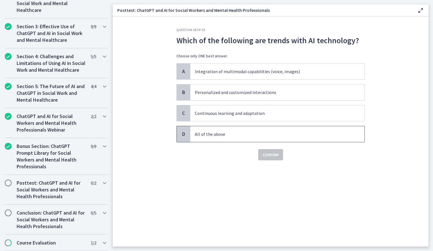
click at [248, 136] on p "All of the above" at bounding box center [272, 134] width 154 height 7
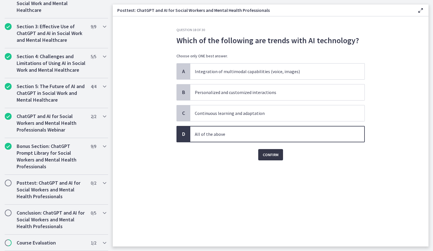
click at [274, 154] on span "Confirm" at bounding box center [271, 154] width 16 height 7
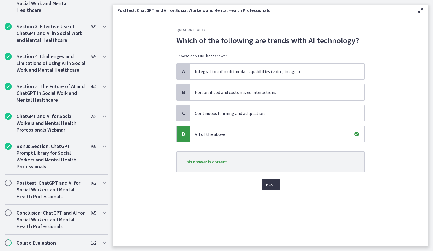
click at [269, 184] on span "Next" at bounding box center [270, 184] width 9 height 7
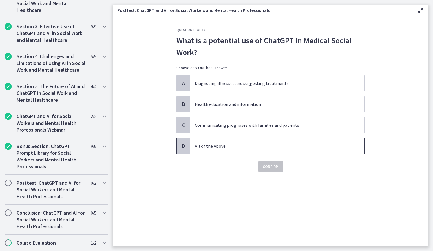
click at [250, 140] on span "All of the Above" at bounding box center [277, 146] width 174 height 16
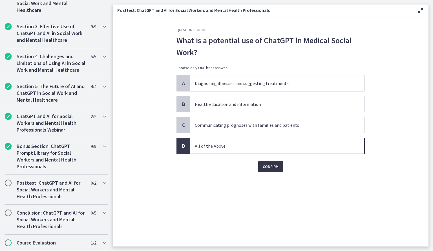
click at [269, 166] on span "Confirm" at bounding box center [271, 166] width 16 height 7
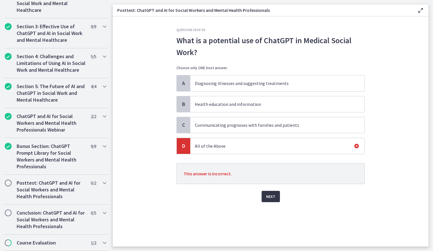
click at [271, 198] on span "Next" at bounding box center [270, 196] width 9 height 7
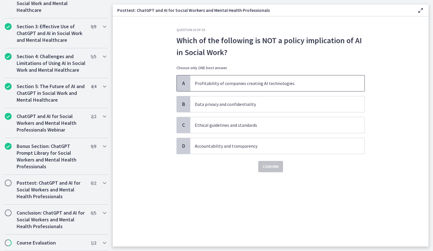
click at [220, 82] on p "Profitability of companies creating AI technologies" at bounding box center [272, 83] width 154 height 7
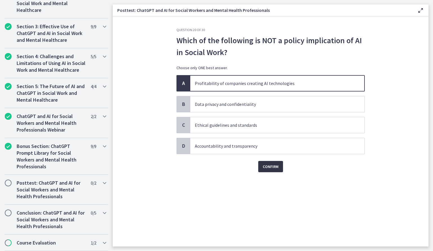
click at [272, 166] on span "Confirm" at bounding box center [271, 166] width 16 height 7
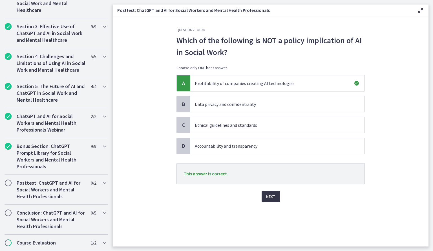
click at [273, 191] on button "Next" at bounding box center [271, 196] width 18 height 11
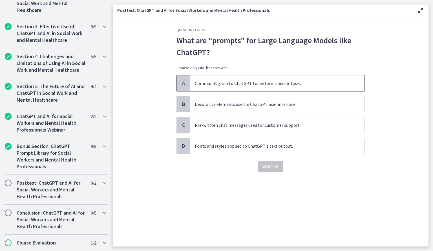
click at [235, 89] on span "Commands given to ChatGPT to perform specific tasks." at bounding box center [277, 83] width 174 height 16
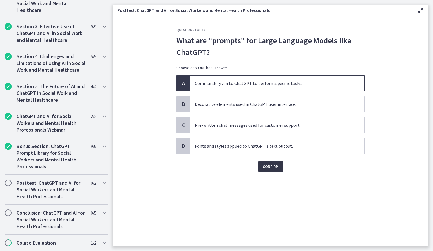
click at [265, 163] on span "Confirm" at bounding box center [271, 166] width 16 height 7
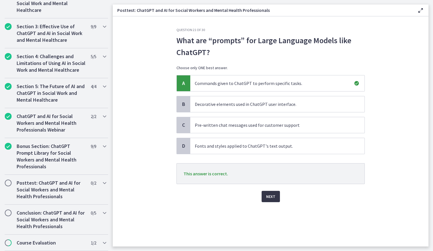
click at [270, 194] on span "Next" at bounding box center [270, 196] width 9 height 7
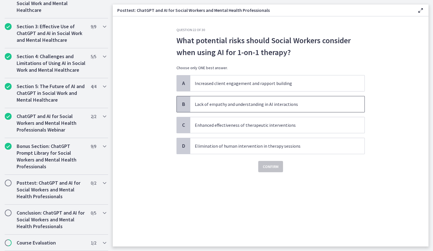
click at [235, 106] on p "Lack of empathy and understanding in AI interactions" at bounding box center [272, 104] width 154 height 7
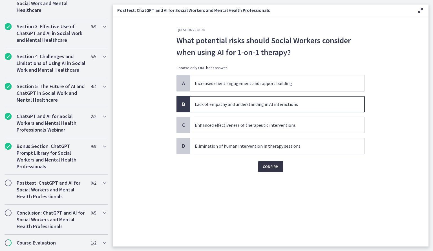
click at [266, 166] on span "Confirm" at bounding box center [271, 166] width 16 height 7
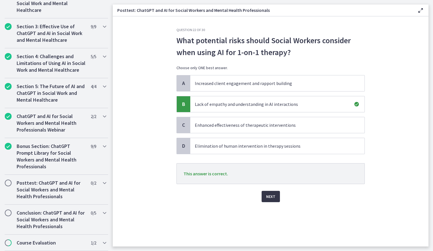
click at [270, 193] on span "Next" at bounding box center [270, 196] width 9 height 7
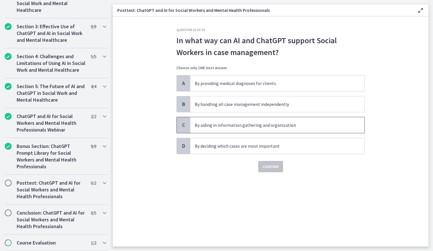
click at [232, 125] on p "By aiding in information gathering and organization" at bounding box center [272, 125] width 154 height 7
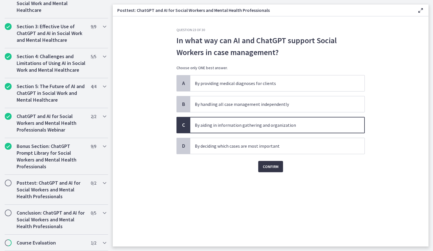
click at [267, 161] on button "Confirm" at bounding box center [270, 166] width 25 height 11
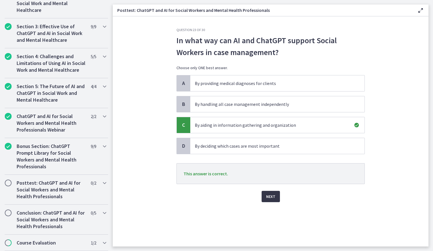
click at [275, 194] on button "Next" at bounding box center [271, 196] width 18 height 11
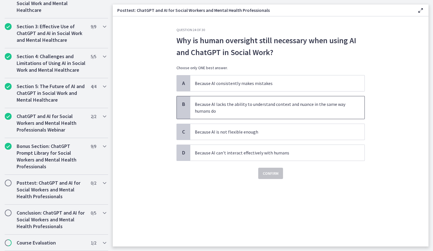
click at [186, 105] on span "B" at bounding box center [183, 104] width 7 height 7
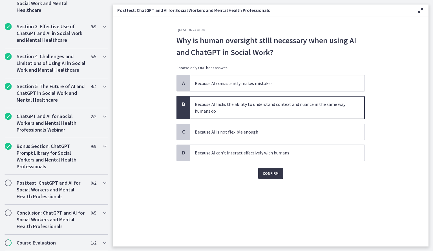
click at [266, 173] on span "Confirm" at bounding box center [271, 173] width 16 height 7
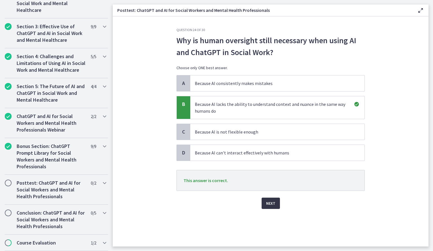
click at [273, 202] on span "Next" at bounding box center [270, 203] width 9 height 7
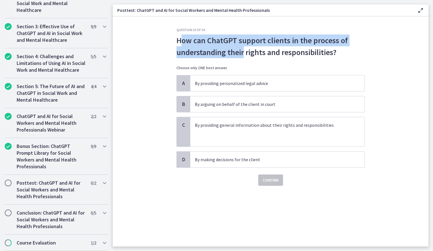
drag, startPoint x: 180, startPoint y: 37, endPoint x: 244, endPoint y: 55, distance: 66.2
click at [244, 55] on p "How can ChatGPT support clients in the process of understanding their rights an…" at bounding box center [271, 46] width 188 height 24
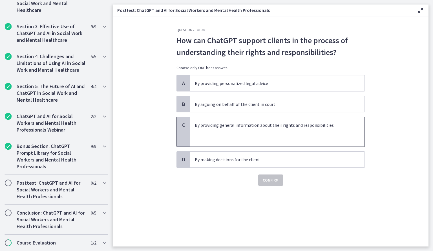
click at [278, 125] on p "By providing general information about their rights and responsibilities" at bounding box center [272, 125] width 154 height 7
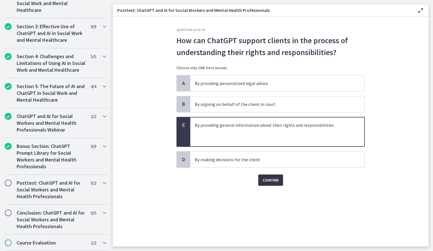
click at [269, 180] on span "Confirm" at bounding box center [271, 180] width 16 height 7
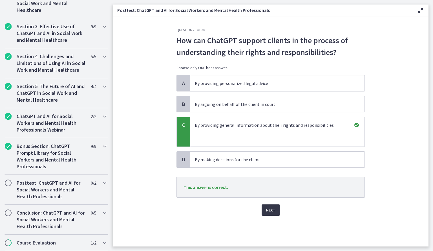
click at [271, 207] on span "Next" at bounding box center [270, 209] width 9 height 7
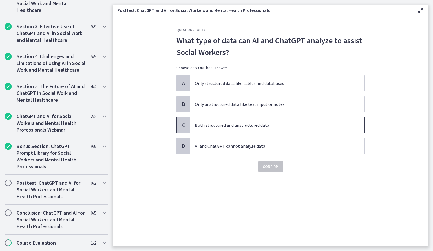
click at [224, 124] on p "Both structured and unstructured data" at bounding box center [272, 125] width 154 height 7
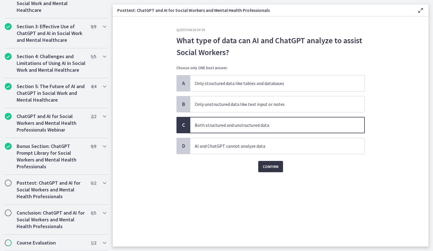
click at [273, 168] on span "Confirm" at bounding box center [271, 166] width 16 height 7
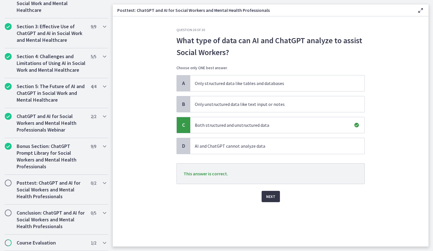
click at [274, 193] on span "Next" at bounding box center [270, 196] width 9 height 7
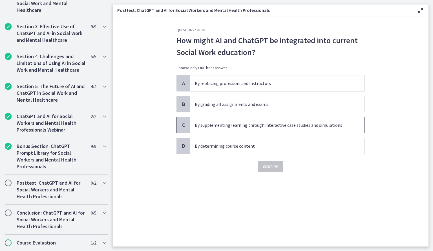
click at [228, 122] on p "By supplementing learning through interactive case studies and simulations" at bounding box center [272, 125] width 154 height 7
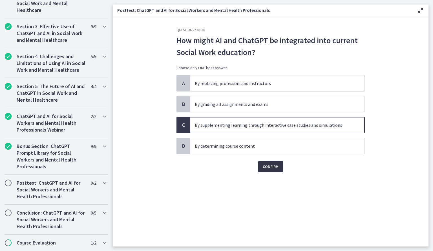
click at [267, 165] on span "Confirm" at bounding box center [271, 166] width 16 height 7
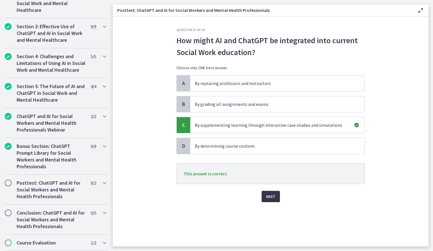
click at [274, 193] on span "Next" at bounding box center [270, 196] width 9 height 7
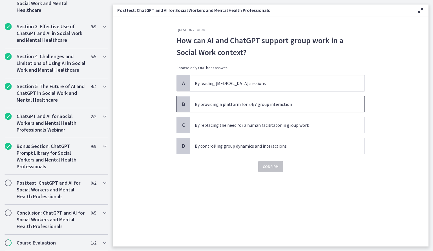
click at [234, 105] on p "By providing a platform for 24/7 group interaction" at bounding box center [272, 104] width 154 height 7
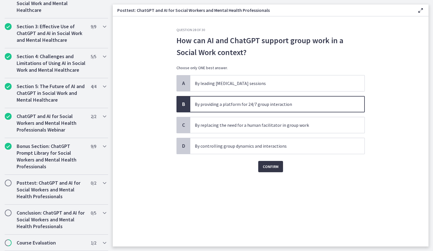
click at [270, 167] on span "Confirm" at bounding box center [271, 166] width 16 height 7
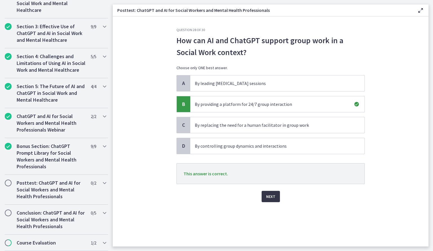
click at [274, 193] on span "Next" at bounding box center [270, 196] width 9 height 7
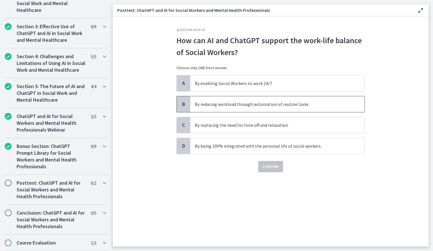
click at [233, 111] on span "By reducing workload through automation of routine tasks" at bounding box center [277, 104] width 174 height 16
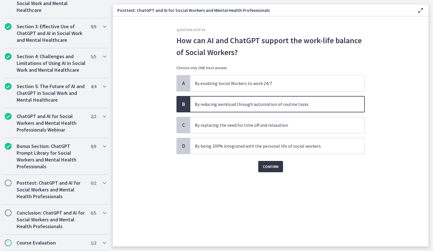
click at [267, 165] on span "Confirm" at bounding box center [271, 166] width 16 height 7
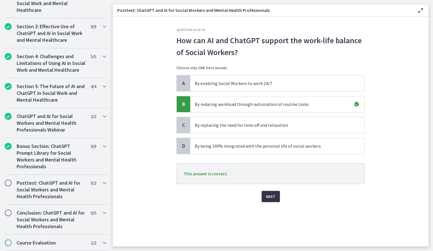
click at [277, 196] on button "Next" at bounding box center [271, 196] width 18 height 11
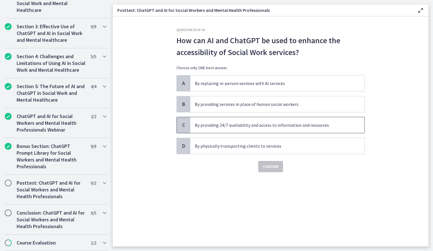
click at [247, 125] on p "By providing 24/7 availability and access to information and resources" at bounding box center [272, 125] width 154 height 7
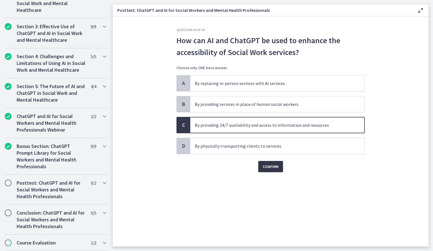
click at [267, 167] on span "Confirm" at bounding box center [271, 166] width 16 height 7
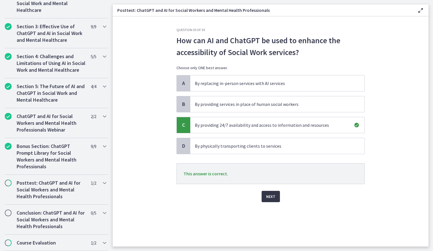
click at [277, 199] on button "Next" at bounding box center [271, 196] width 18 height 11
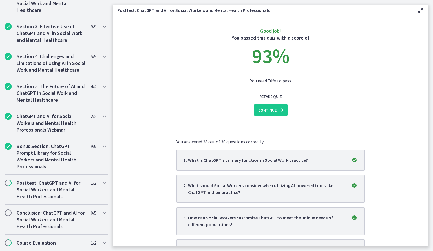
drag, startPoint x: 422, startPoint y: 55, endPoint x: 422, endPoint y: 66, distance: 11.0
click at [422, 66] on section "Good job! You passed this quiz with a score of 93 % You need 70% to pass Retake…" at bounding box center [271, 131] width 316 height 230
click at [277, 111] on icon at bounding box center [281, 110] width 8 height 7
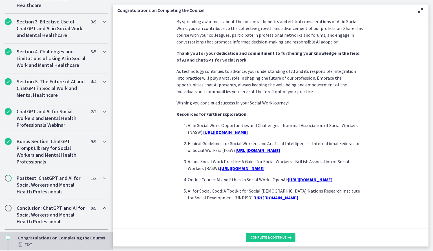
scroll to position [444, 0]
click at [278, 237] on span "Complete & continue" at bounding box center [269, 237] width 36 height 5
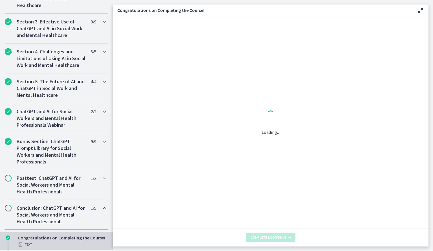
scroll to position [0, 0]
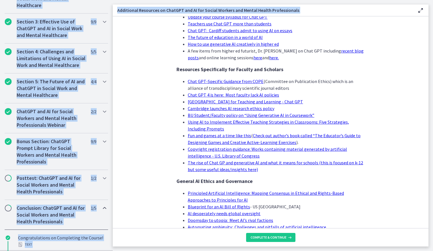
scroll to position [509, 0]
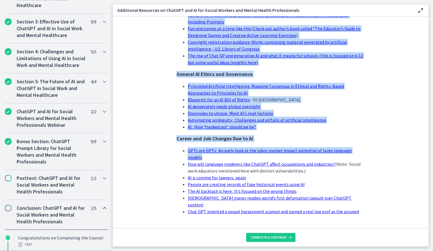
drag, startPoint x: 114, startPoint y: 153, endPoint x: 146, endPoint y: 157, distance: 31.5
click at [146, 157] on section "Credit for these additional resources to: Laura Nissen, Ph.D., MSW, Professor, …" at bounding box center [271, 121] width 316 height 211
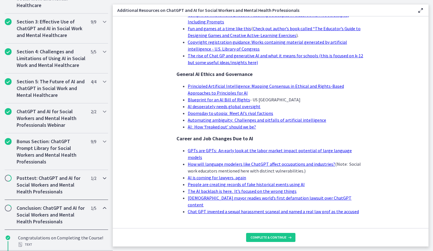
click at [39, 191] on h2 "Posttest: ChatGPT and AI for Social Workers and Mental Health Professionals" at bounding box center [51, 185] width 69 height 20
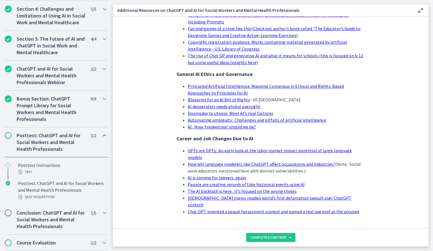
scroll to position [229, 0]
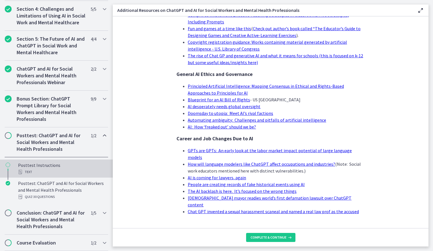
click at [31, 167] on div "Posttest Instructions Text" at bounding box center [62, 169] width 88 height 14
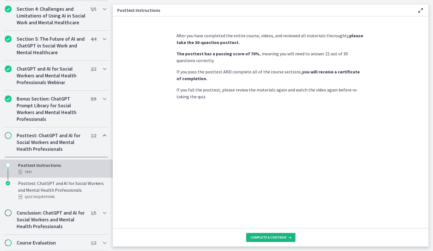
click at [265, 236] on span "Complete & continue" at bounding box center [269, 237] width 36 height 5
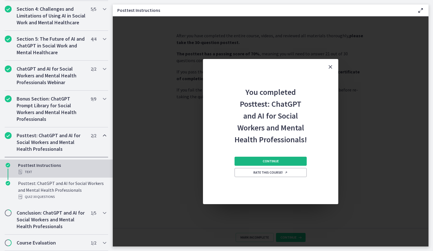
click at [283, 159] on button "Continue" at bounding box center [271, 161] width 72 height 9
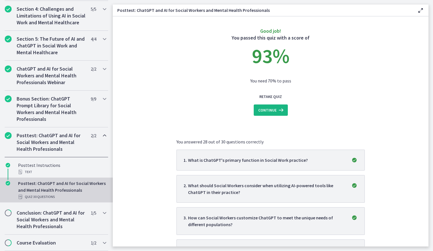
click at [272, 106] on button "Continue" at bounding box center [271, 109] width 34 height 11
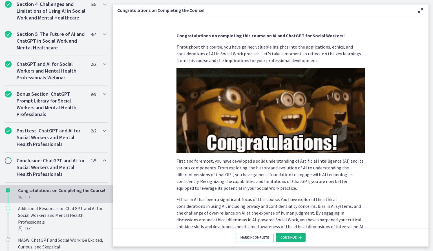
click at [292, 236] on span "Continue" at bounding box center [289, 237] width 16 height 5
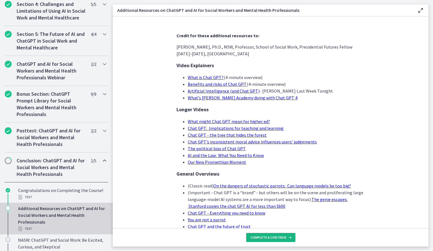
click at [292, 236] on button "Complete & continue" at bounding box center [270, 237] width 49 height 9
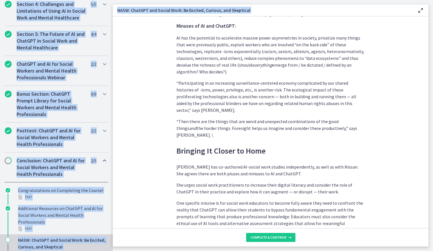
scroll to position [1550, 0]
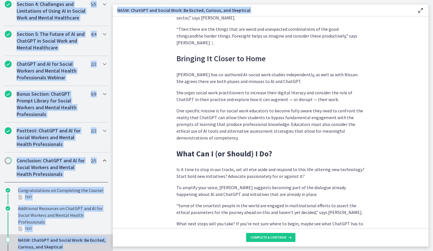
drag, startPoint x: 231, startPoint y: 151, endPoint x: 336, endPoint y: 188, distance: 112.0
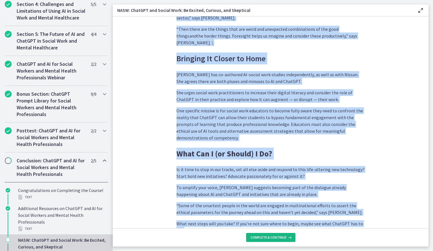
click at [282, 238] on span "Complete & continue" at bounding box center [269, 237] width 36 height 5
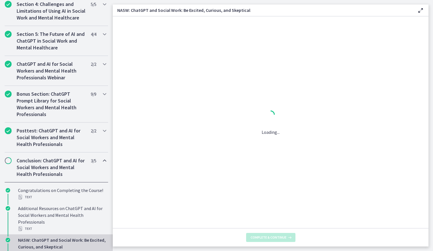
scroll to position [0, 0]
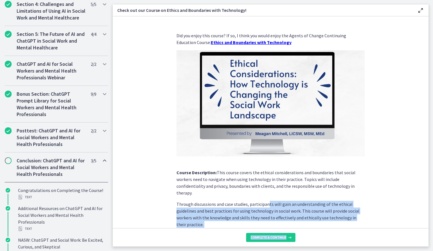
scroll to position [31, 0]
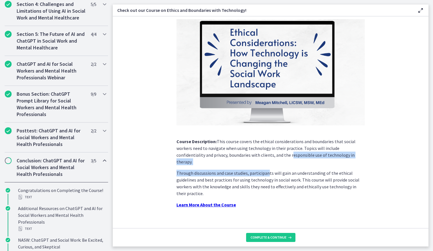
drag, startPoint x: 266, startPoint y: 199, endPoint x: 261, endPoint y: 156, distance: 43.2
click at [261, 156] on div "Did you enjoy this course? If so, I think you would enjoy the Agents of Change …" at bounding box center [271, 104] width 188 height 207
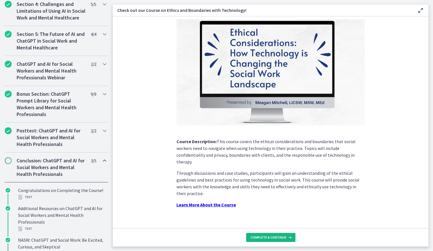
click at [270, 242] on footer "Complete & continue" at bounding box center [271, 237] width 316 height 18
click at [270, 239] on span "Complete & continue" at bounding box center [269, 237] width 36 height 5
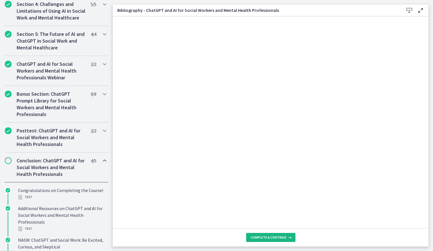
click at [270, 239] on span "Complete & continue" at bounding box center [269, 237] width 36 height 5
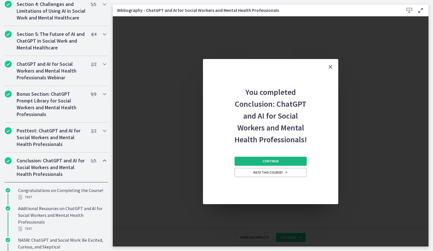
click at [267, 160] on span "Continue" at bounding box center [271, 161] width 16 height 5
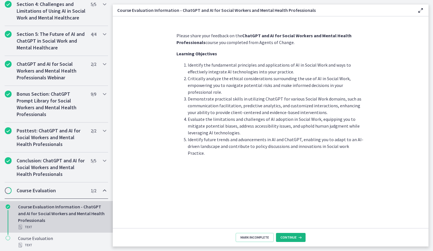
click at [291, 237] on span "Continue" at bounding box center [289, 237] width 16 height 5
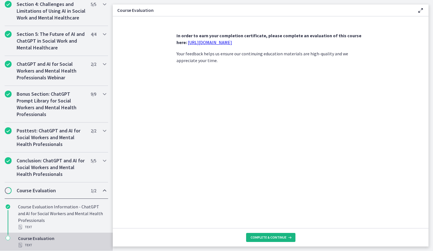
click at [291, 237] on icon at bounding box center [290, 237] width 6 height 5
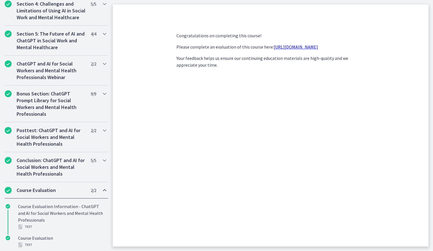
click at [274, 48] on link "https://forms.gle/jm1zbfhChZ2exBv78" at bounding box center [296, 47] width 44 height 6
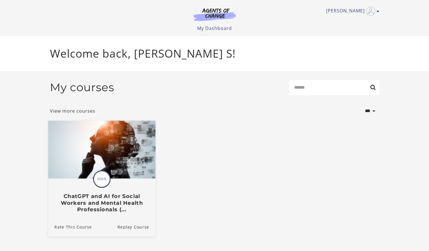
click at [103, 202] on h3 "ChatGPT and AI for Social Workers and Mental Health Professionals (..." at bounding box center [101, 203] width 95 height 20
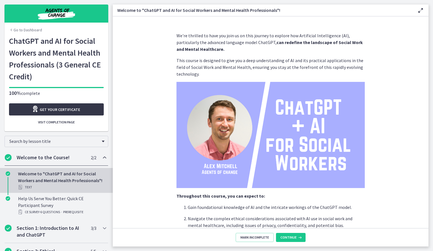
click at [69, 112] on span "Get your certificate" at bounding box center [60, 109] width 40 height 7
drag, startPoint x: 242, startPoint y: 39, endPoint x: 217, endPoint y: 42, distance: 25.3
click at [217, 42] on p "We're thrilled to have you join us on this journey to explore how Artificial In…" at bounding box center [271, 42] width 188 height 20
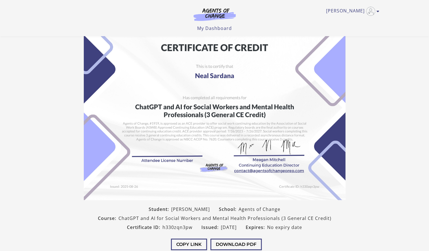
scroll to position [11, 0]
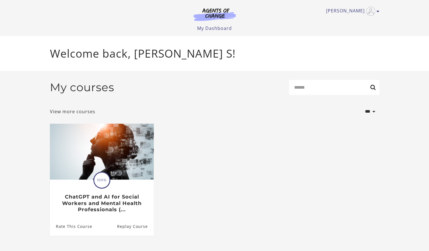
click at [223, 16] on img at bounding box center [215, 14] width 54 height 13
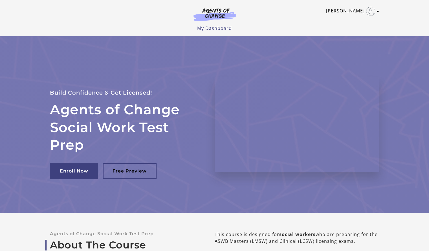
click at [376, 12] on icon "Toggle menu" at bounding box center [377, 11] width 3 height 5
click at [351, 21] on link "My Account" at bounding box center [356, 21] width 50 height 10
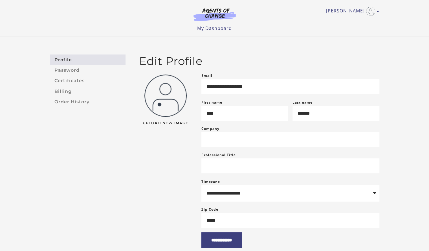
click at [351, 21] on div "Neal S My Account Support Sign Out Toggle menu Menu My Dashboard My Account Sup…" at bounding box center [214, 16] width 329 height 32
click at [82, 85] on link "Certificates" at bounding box center [88, 81] width 76 height 10
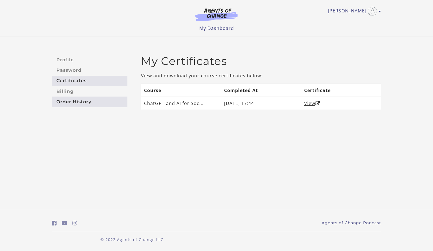
click at [73, 99] on link "Order History" at bounding box center [90, 101] width 76 height 10
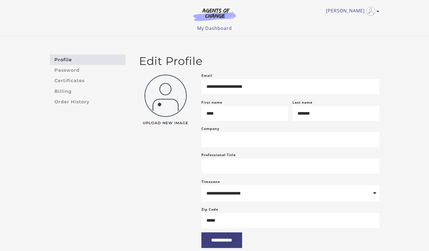
click at [225, 18] on img at bounding box center [215, 14] width 54 height 13
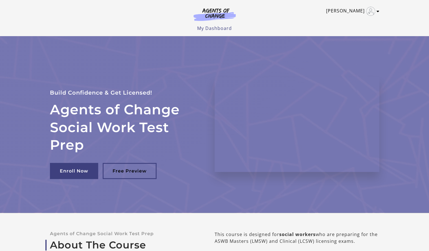
click at [373, 12] on img "Toggle menu" at bounding box center [370, 11] width 9 height 9
click at [192, 8] on img at bounding box center [215, 14] width 54 height 13
click at [378, 12] on icon "Toggle menu" at bounding box center [377, 11] width 3 height 5
click at [343, 23] on link "My Account" at bounding box center [356, 21] width 50 height 10
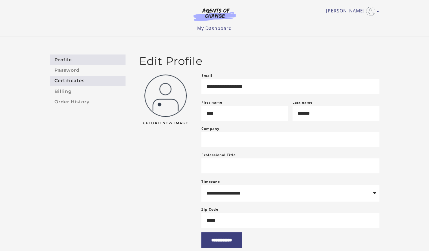
click at [76, 80] on link "Certificates" at bounding box center [88, 81] width 76 height 10
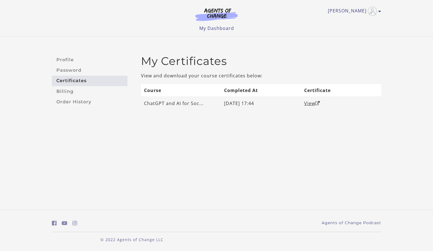
click at [166, 102] on td "ChatGPT and AI for Soc..." at bounding box center [181, 103] width 80 height 13
click at [314, 100] on link "View" at bounding box center [312, 103] width 16 height 6
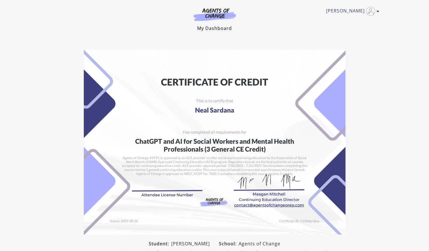
click at [215, 29] on link "My Dashboard" at bounding box center [214, 28] width 35 height 6
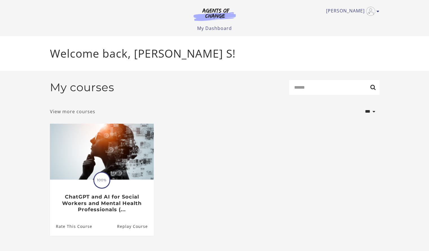
click at [81, 114] on link "View more courses" at bounding box center [72, 111] width 45 height 7
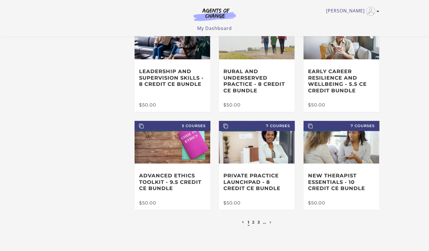
scroll to position [91, 0]
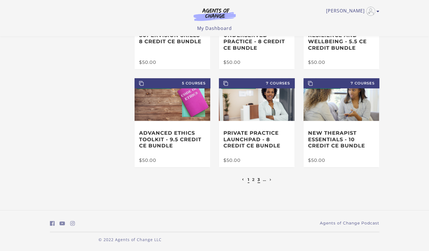
click at [258, 180] on link "3" at bounding box center [258, 179] width 3 height 5
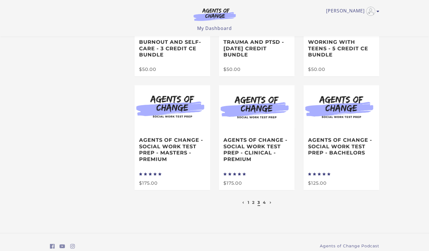
scroll to position [101, 0]
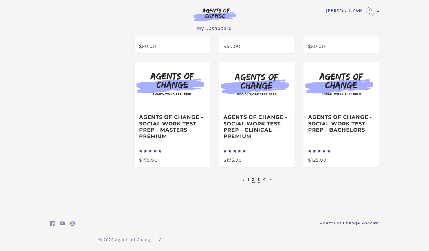
click at [254, 181] on link "2" at bounding box center [253, 179] width 3 height 5
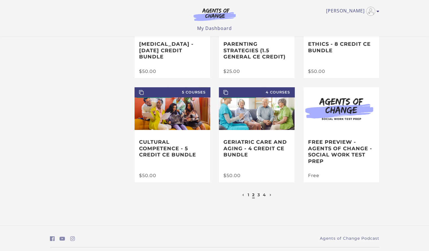
scroll to position [91, 0]
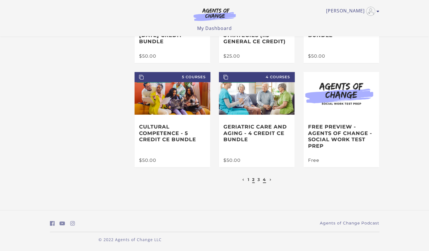
click at [265, 179] on link "4" at bounding box center [264, 179] width 3 height 5
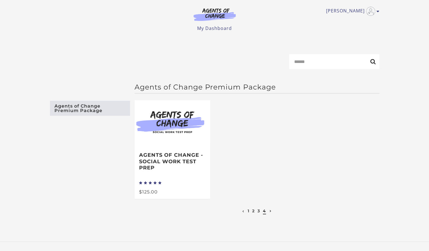
click at [259, 210] on li "3" at bounding box center [259, 210] width 4 height 7
click at [259, 213] on link "3" at bounding box center [258, 210] width 3 height 5
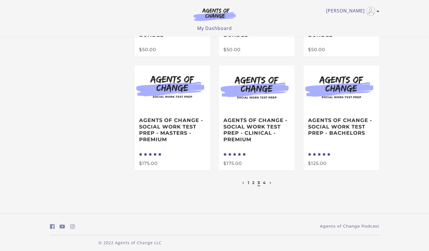
scroll to position [101, 0]
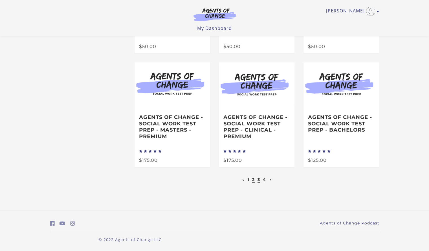
click at [253, 179] on link "2" at bounding box center [253, 179] width 3 height 5
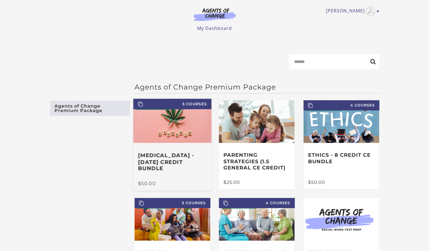
click at [177, 160] on h3 "[MEDICAL_DATA] - [DATE] Credit Bundle" at bounding box center [172, 162] width 69 height 20
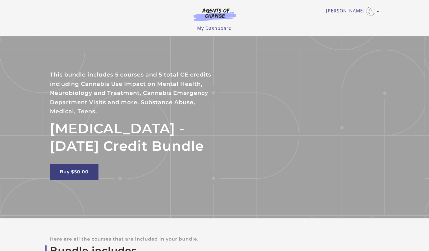
click at [224, 16] on img at bounding box center [215, 14] width 54 height 13
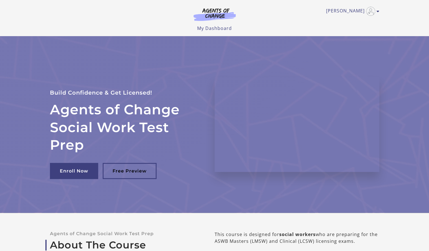
click at [224, 16] on img at bounding box center [215, 14] width 54 height 13
click at [220, 18] on img at bounding box center [215, 14] width 54 height 13
click at [377, 13] on icon "Toggle menu" at bounding box center [377, 11] width 3 height 5
click at [352, 23] on link "My Account" at bounding box center [356, 21] width 50 height 10
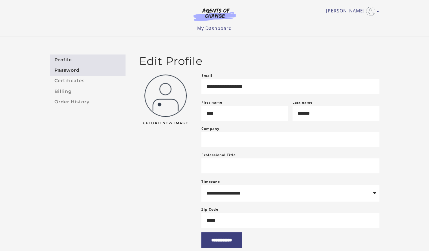
click at [84, 74] on link "Password" at bounding box center [88, 70] width 76 height 10
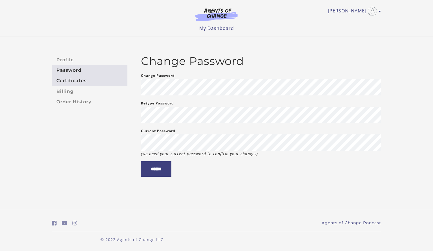
click at [80, 80] on link "Certificates" at bounding box center [90, 81] width 76 height 10
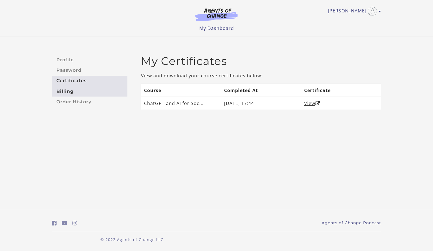
click at [74, 91] on link "Billing" at bounding box center [90, 91] width 76 height 10
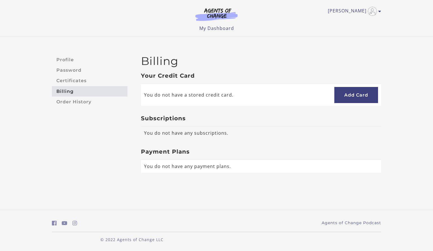
click at [161, 134] on td "You do not have any subscriptions." at bounding box center [261, 132] width 240 height 13
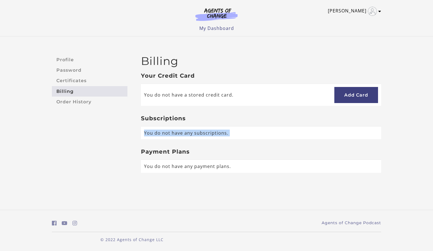
click at [370, 11] on img "Toggle menu" at bounding box center [372, 11] width 9 height 9
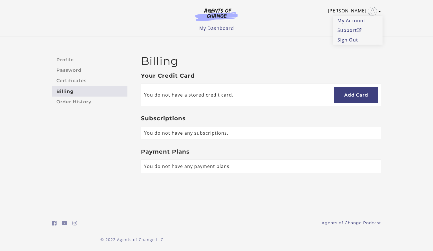
click at [363, 10] on link "[PERSON_NAME]" at bounding box center [353, 11] width 50 height 9
click at [214, 14] on img at bounding box center [216, 14] width 54 height 13
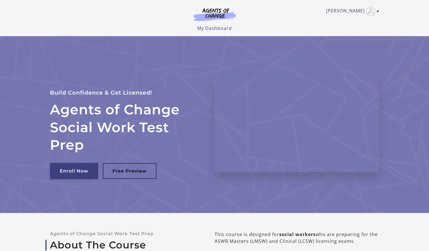
click at [75, 171] on link "Enroll Now" at bounding box center [74, 171] width 48 height 16
